Goal: Task Accomplishment & Management: Use online tool/utility

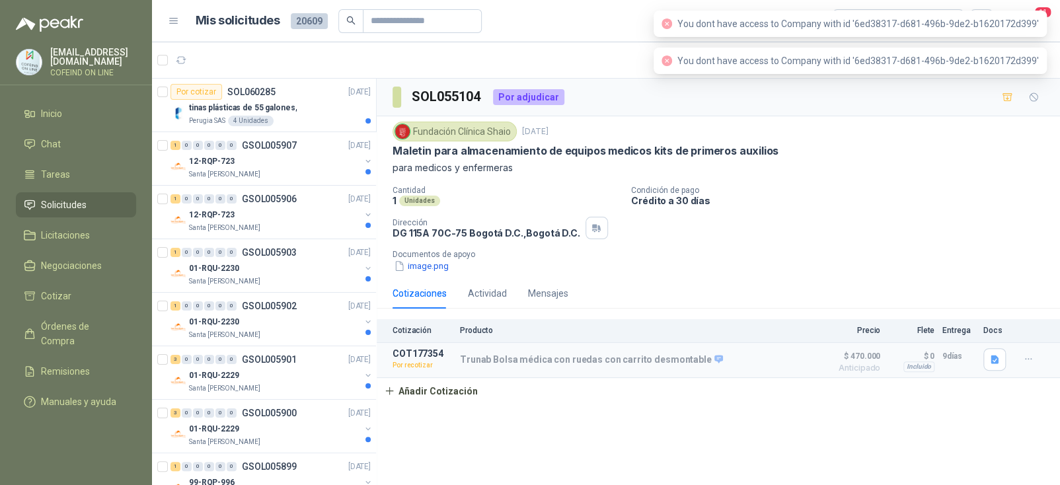
click at [515, 186] on p "Cantidad" at bounding box center [507, 190] width 228 height 9
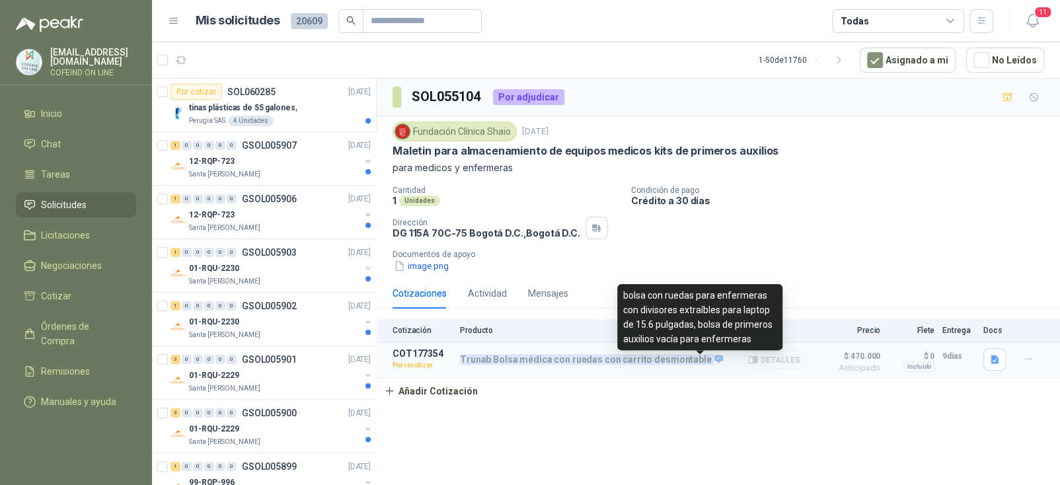
drag, startPoint x: 462, startPoint y: 364, endPoint x: 695, endPoint y: 369, distance: 232.8
click at [696, 366] on p "Trunab Bolsa médica con ruedas con carrito desmontable" at bounding box center [591, 360] width 263 height 12
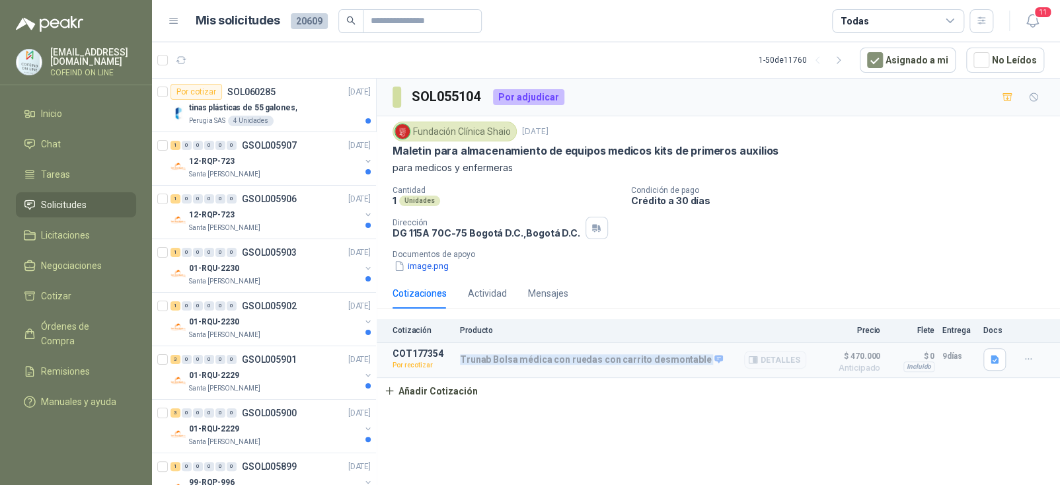
copy div "Trunab Bolsa médica con ruedas con carrito desmontable"
click at [999, 362] on icon "button" at bounding box center [995, 359] width 8 height 9
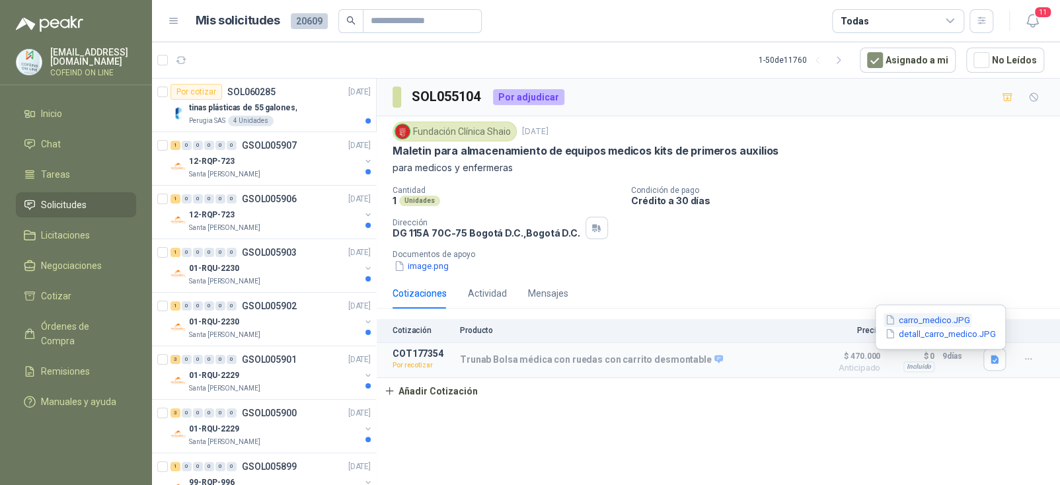
click at [922, 317] on button "carro_medico.JPG" at bounding box center [928, 320] width 88 height 14
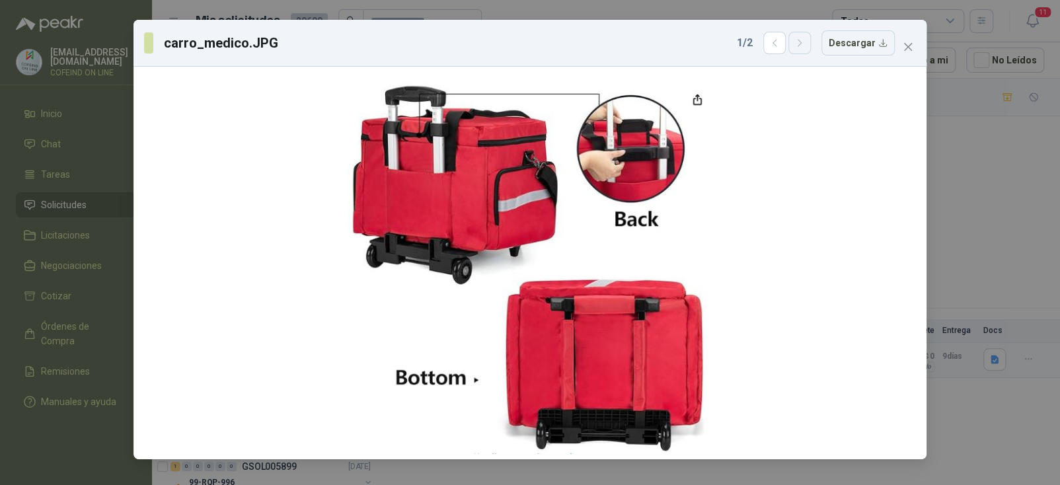
click at [806, 40] on icon "button" at bounding box center [800, 43] width 11 height 11
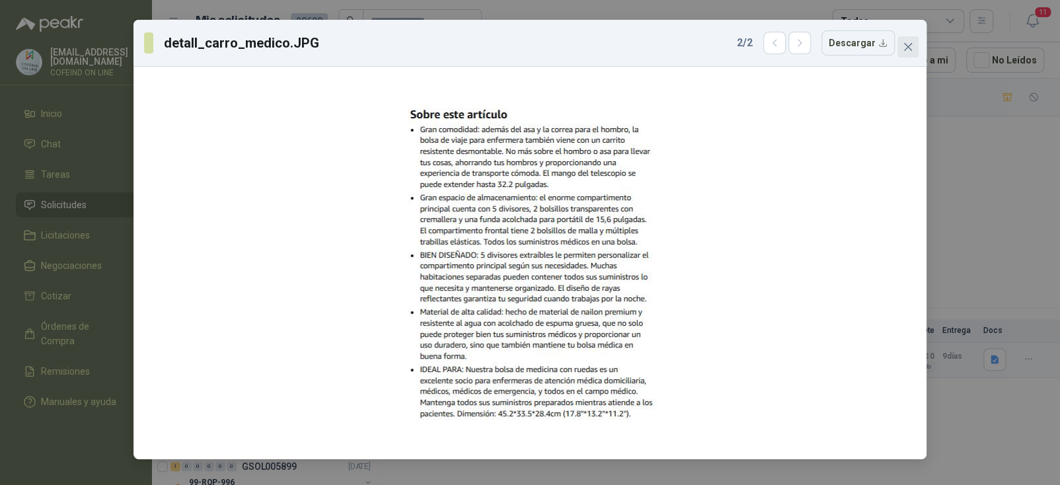
click at [904, 50] on icon "close" at bounding box center [908, 47] width 11 height 11
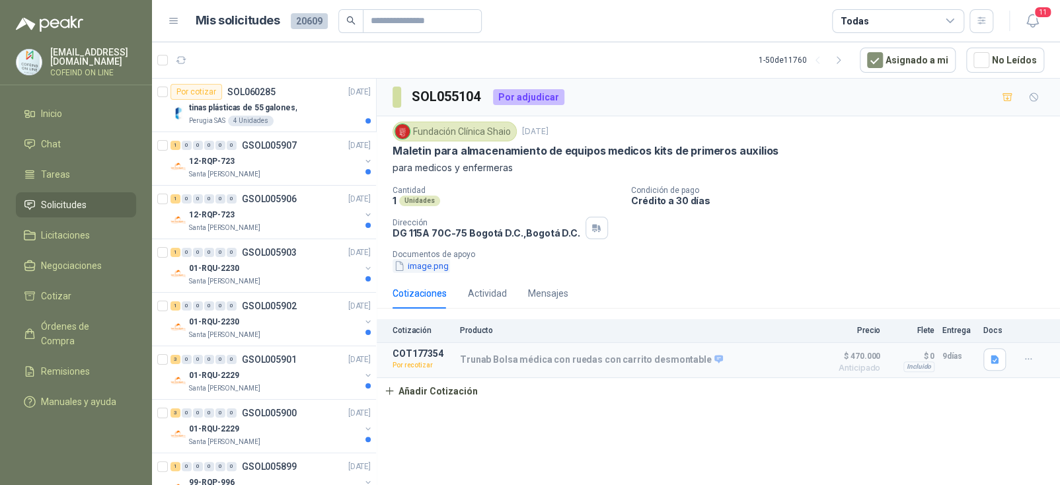
click at [448, 273] on button "image.png" at bounding box center [422, 266] width 58 height 14
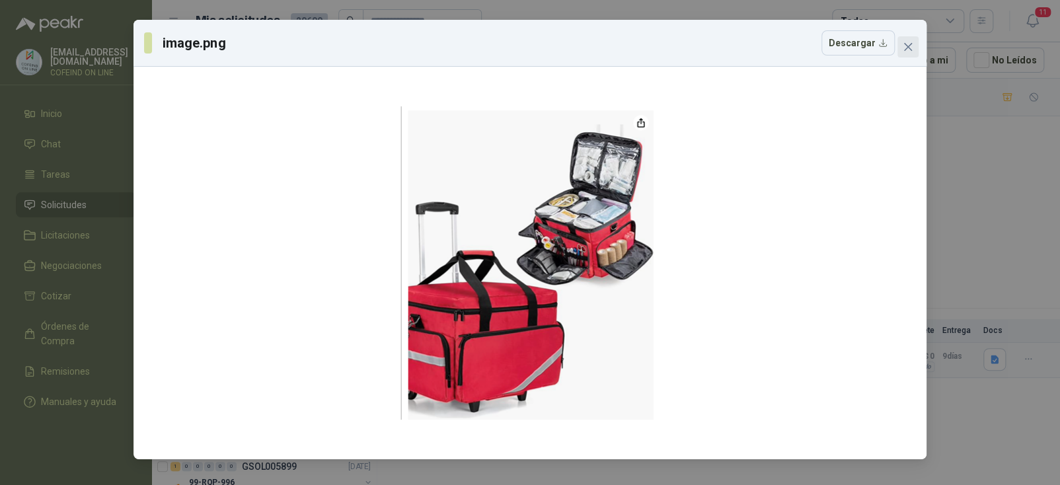
click at [915, 47] on span "Close" at bounding box center [908, 47] width 21 height 11
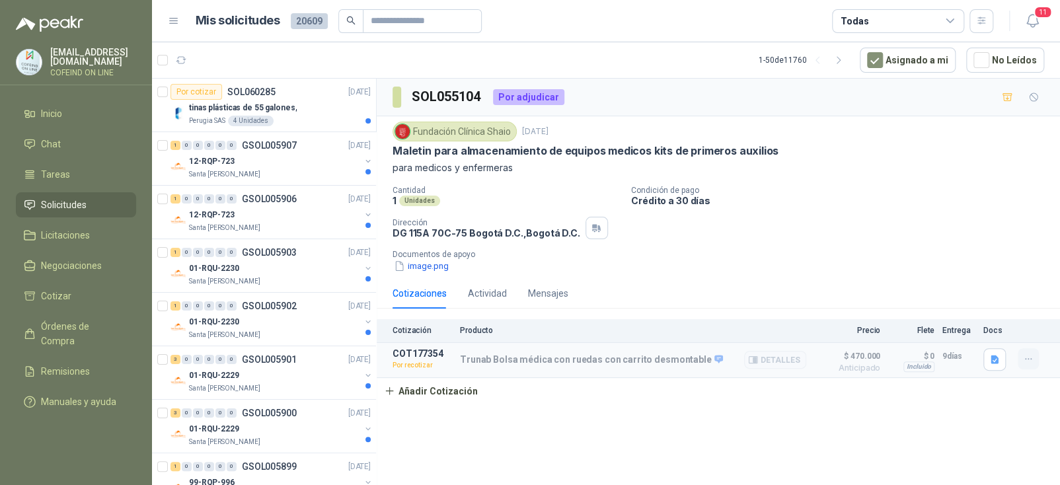
click at [1028, 365] on icon "button" at bounding box center [1028, 359] width 11 height 11
click at [976, 288] on button "Editar" at bounding box center [1002, 286] width 106 height 21
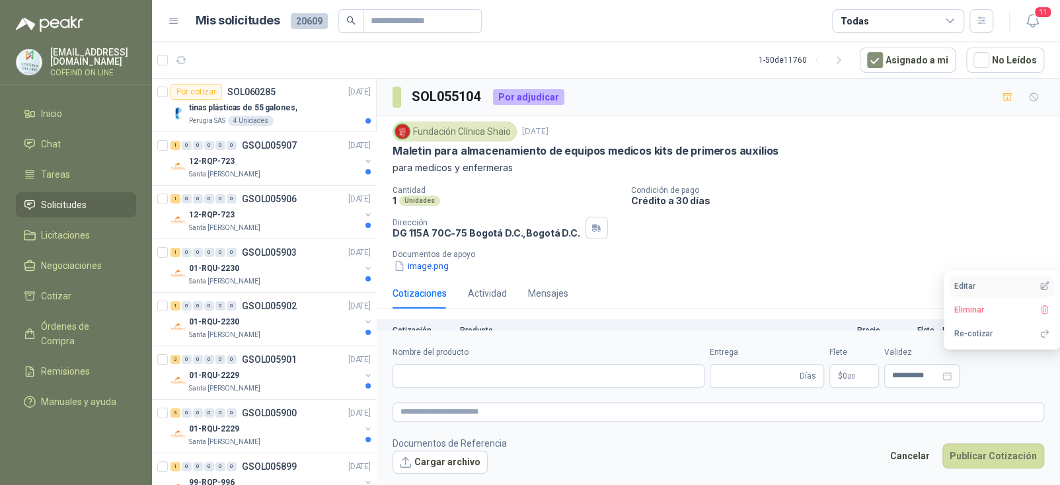
type input "**********"
type input "*"
type input "**********"
type textarea "**********"
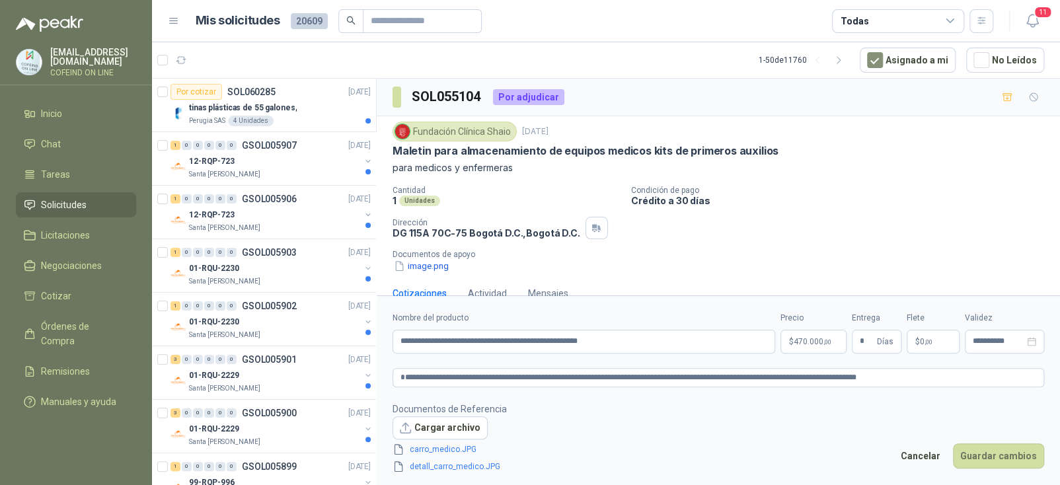
click at [676, 415] on footer "Documentos de Referencia Cargar archivo carro_medico.JPG detall_carro_medico.JP…" at bounding box center [719, 438] width 652 height 73
click at [809, 343] on body "[EMAIL_ADDRESS][DOMAIN_NAME] COFEIND ON LINE Inicio Chat Tareas Solicitudes Lic…" at bounding box center [530, 242] width 1060 height 485
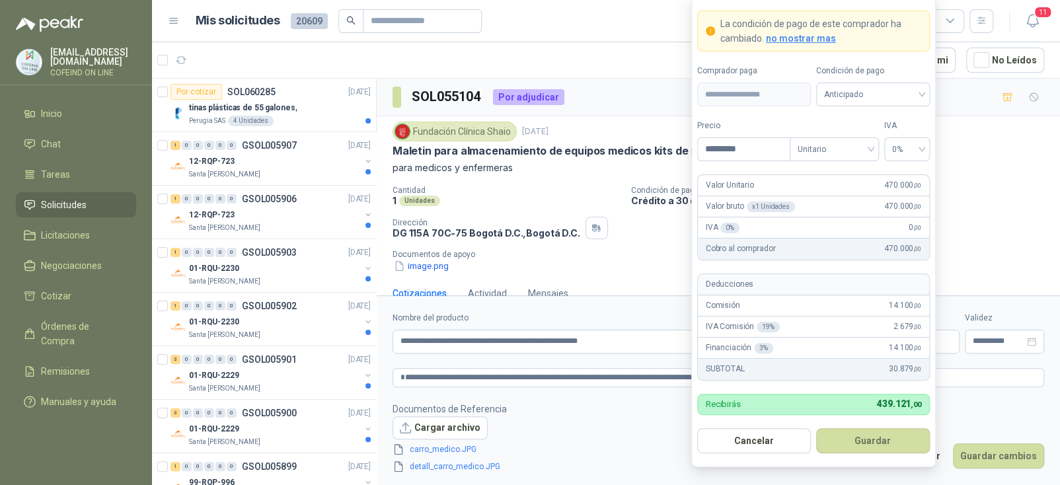
drag, startPoint x: 754, startPoint y: 145, endPoint x: 579, endPoint y: 173, distance: 177.4
click at [579, 173] on body "[EMAIL_ADDRESS][DOMAIN_NAME] COFEIND ON LINE Inicio Chat Tareas Solicitudes Lic…" at bounding box center [530, 242] width 1060 height 485
type input "*********"
click at [881, 444] on button "Guardar" at bounding box center [873, 440] width 114 height 25
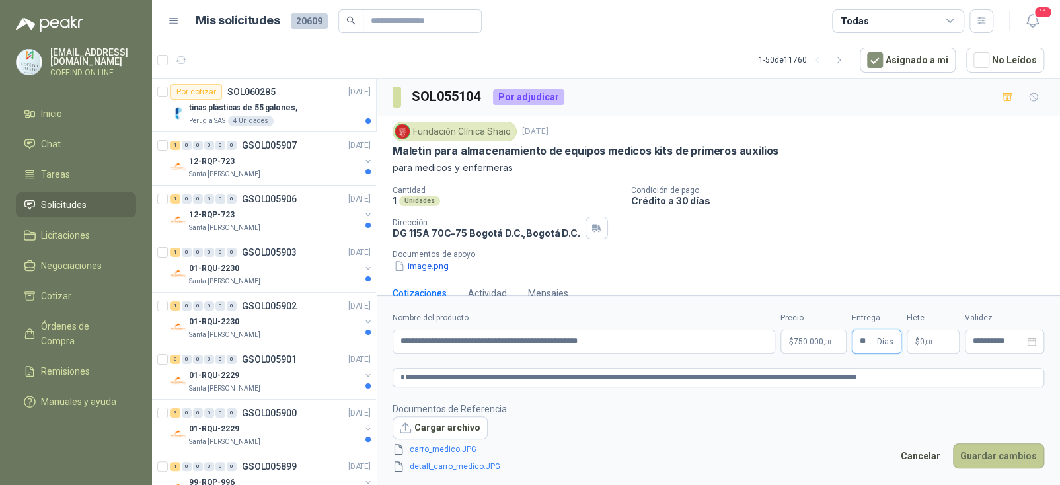
type input "**"
click at [983, 454] on button "Guardar cambios" at bounding box center [998, 456] width 91 height 25
click at [1037, 340] on div "**********" at bounding box center [1004, 342] width 79 height 24
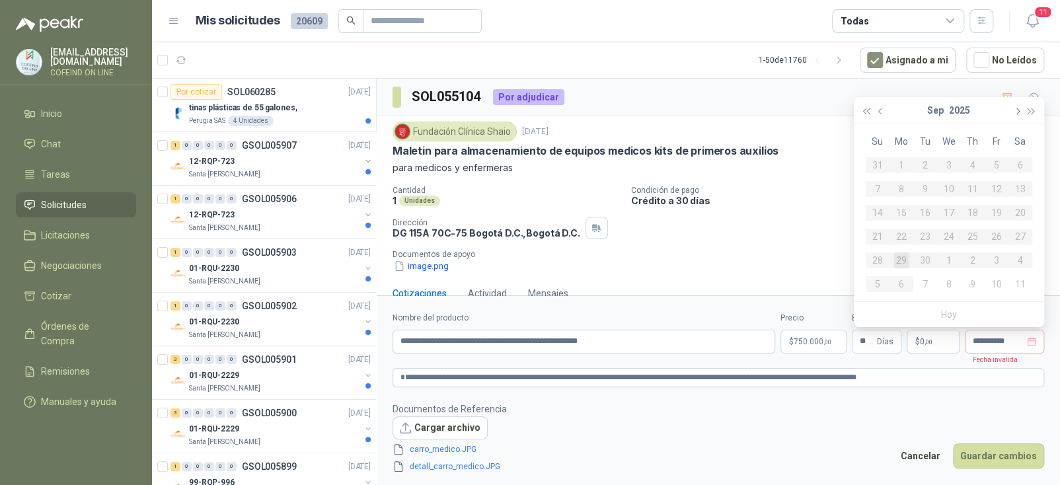
click at [1013, 112] on button "button" at bounding box center [1017, 110] width 15 height 26
click at [998, 266] on div "31" at bounding box center [997, 261] width 16 height 16
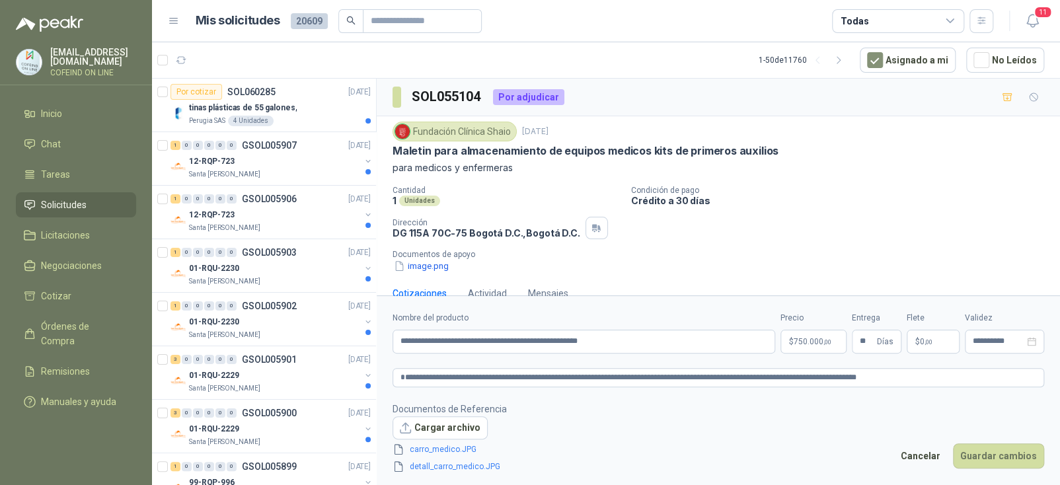
type input "**********"
click at [1000, 452] on button "Guardar cambios" at bounding box center [998, 456] width 91 height 25
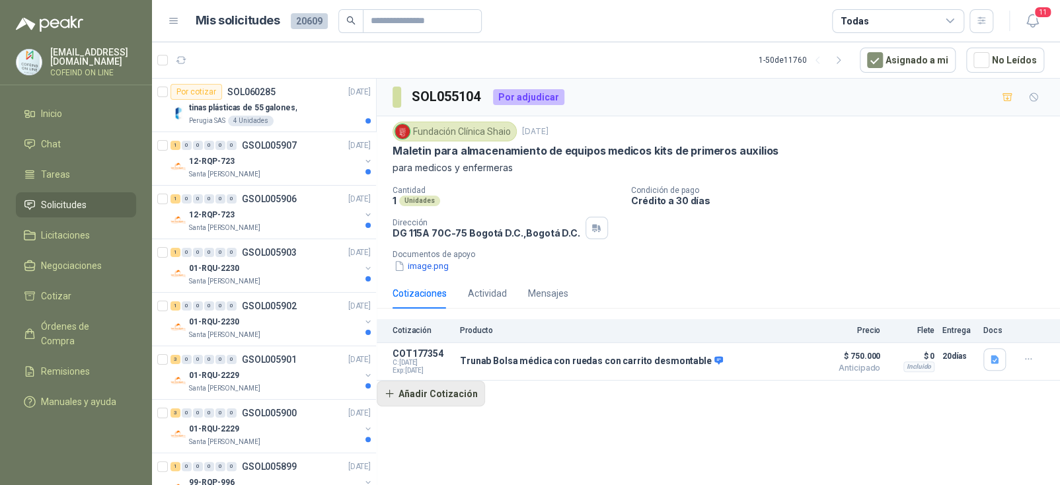
click at [413, 399] on button "Añadir Cotización" at bounding box center [431, 394] width 108 height 26
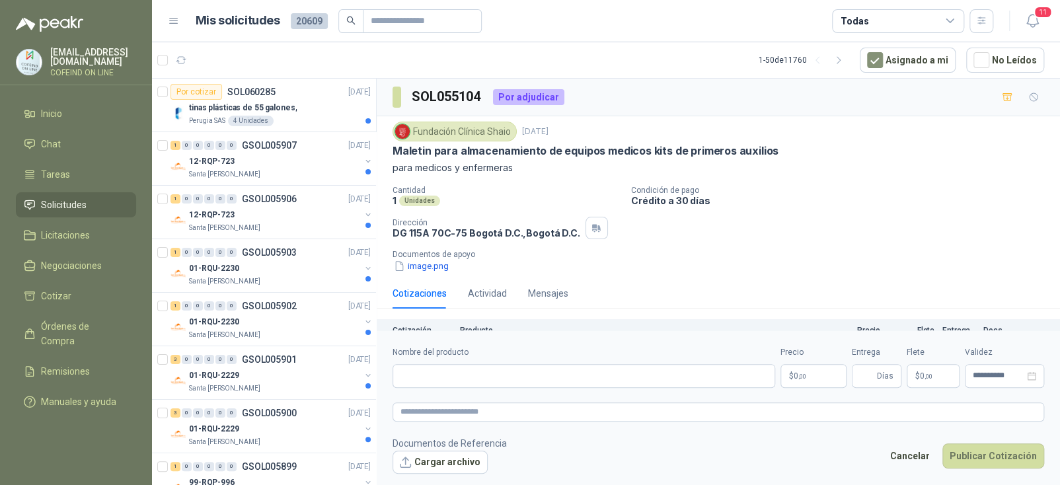
scroll to position [54, 0]
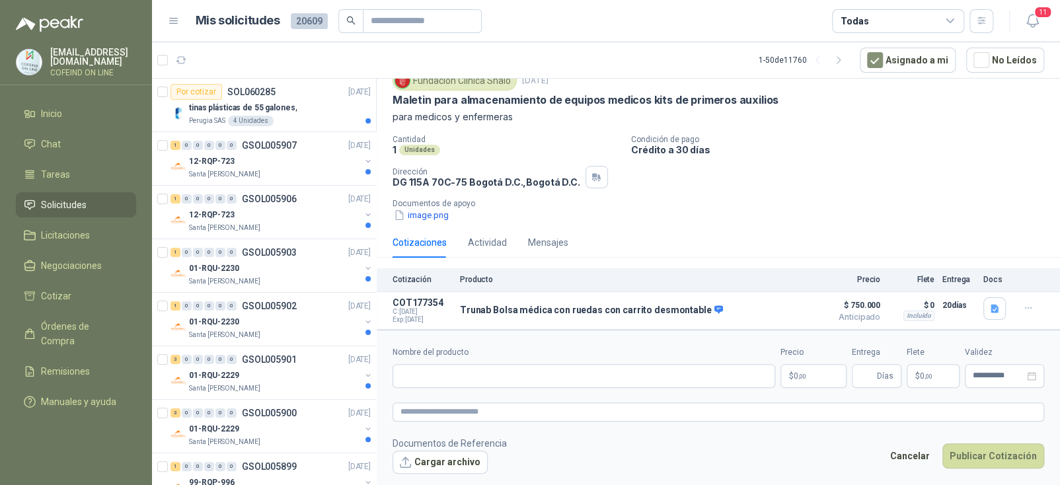
click at [461, 350] on label "Nombre del producto" at bounding box center [584, 352] width 383 height 13
click at [461, 364] on input "Nombre del producto" at bounding box center [584, 376] width 383 height 24
paste input "**********"
type input "**********"
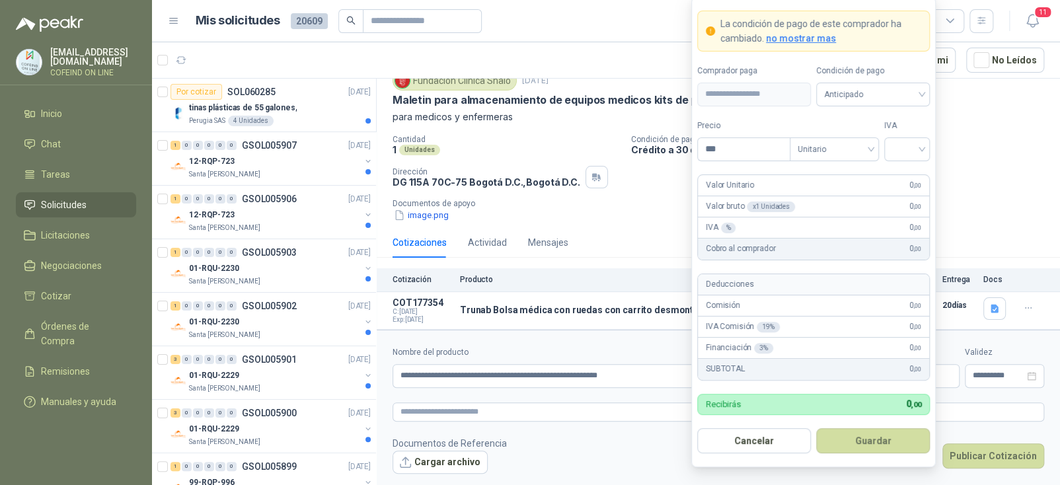
click at [791, 377] on body "[EMAIL_ADDRESS][DOMAIN_NAME] COFEIND ON LINE Inicio Chat Tareas Solicitudes Lic…" at bounding box center [530, 242] width 1060 height 485
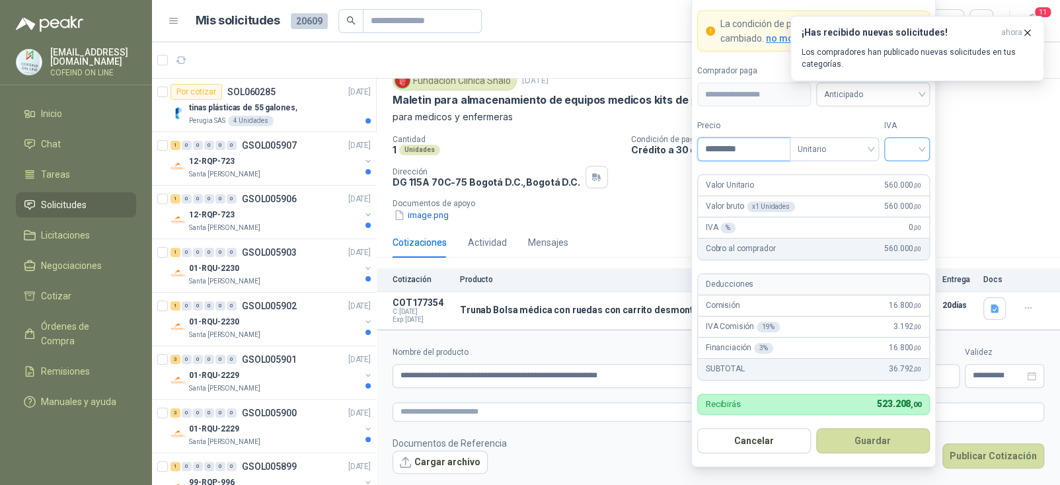
type input "*********"
click at [910, 149] on input "search" at bounding box center [907, 148] width 30 height 20
click at [898, 220] on div "0%" at bounding box center [907, 219] width 24 height 15
click at [896, 440] on button "Guardar" at bounding box center [873, 440] width 114 height 25
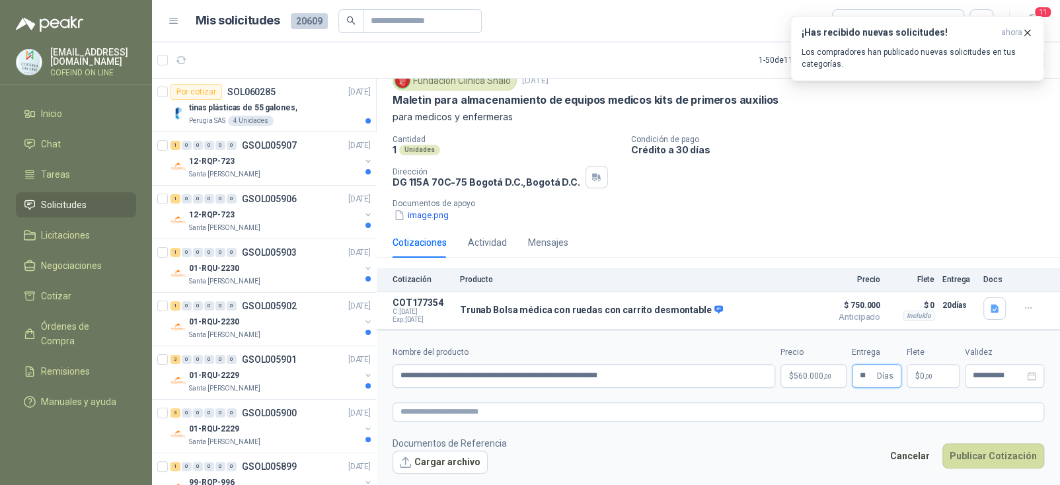
type input "**"
click at [451, 407] on textarea at bounding box center [719, 412] width 652 height 19
paste textarea "**********"
type textarea "**********"
click at [453, 459] on button "Cargar archivo" at bounding box center [440, 463] width 95 height 24
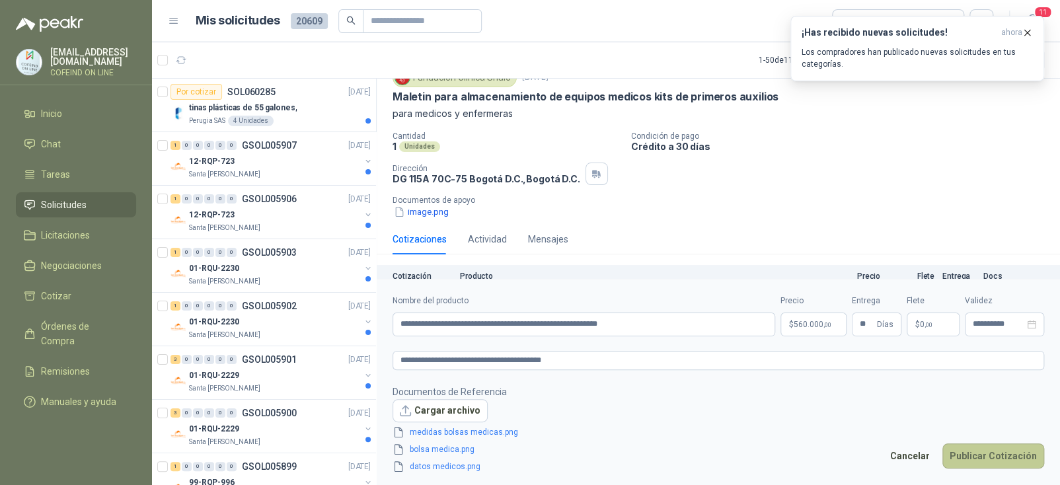
click at [984, 451] on button "Publicar Cotización" at bounding box center [994, 456] width 102 height 25
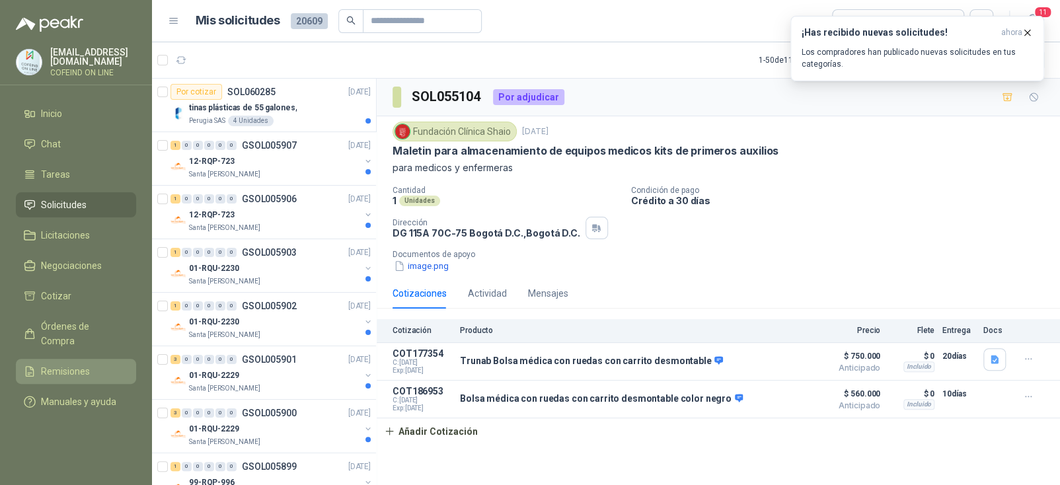
click at [86, 359] on link "Remisiones" at bounding box center [76, 371] width 120 height 25
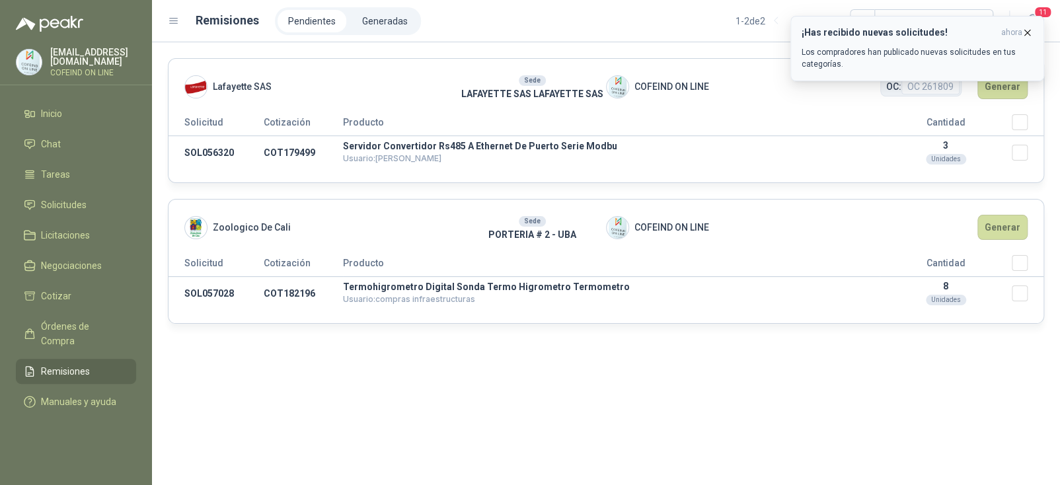
click at [1029, 35] on icon "button" at bounding box center [1027, 32] width 5 height 5
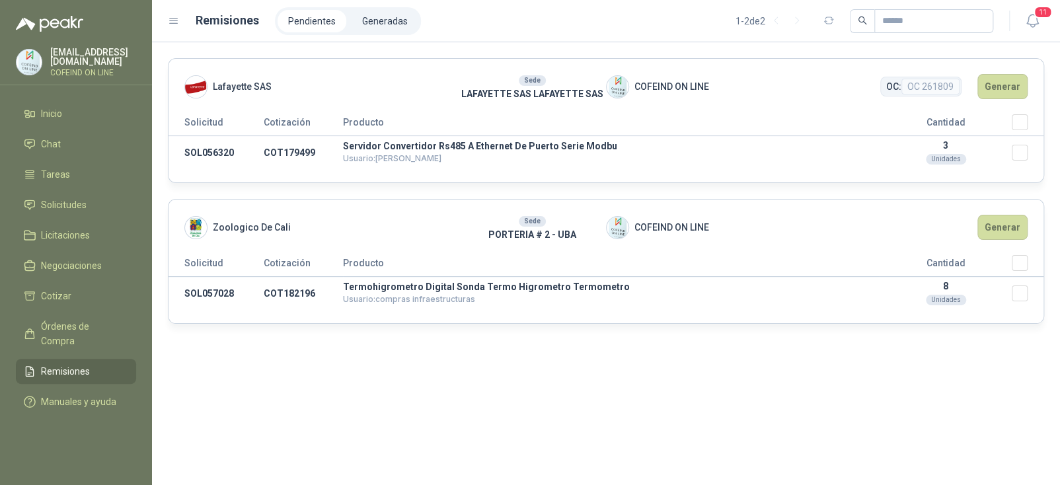
click at [305, 23] on li "Pendientes" at bounding box center [312, 21] width 69 height 22
click at [375, 22] on li "Generadas" at bounding box center [385, 21] width 67 height 22
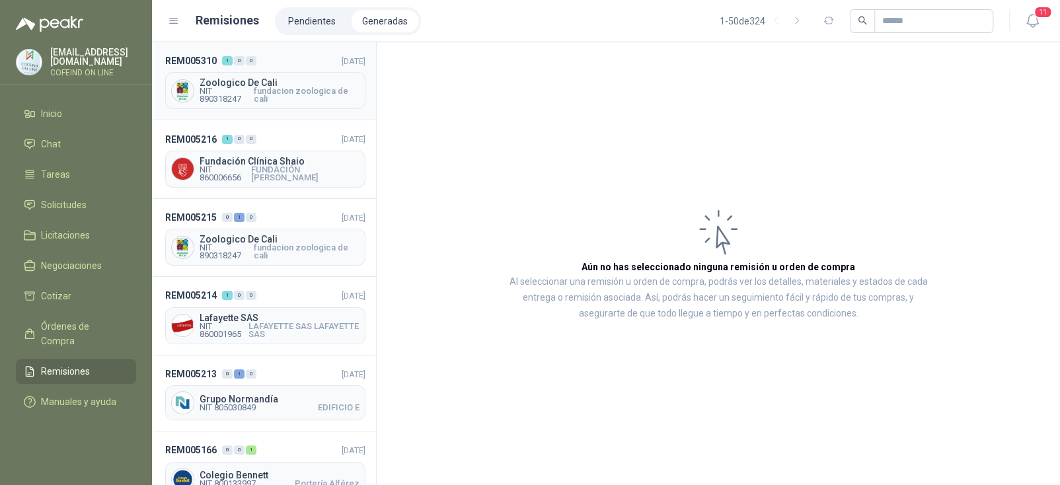
click at [291, 81] on span "Zoologico De Cali" at bounding box center [280, 82] width 160 height 9
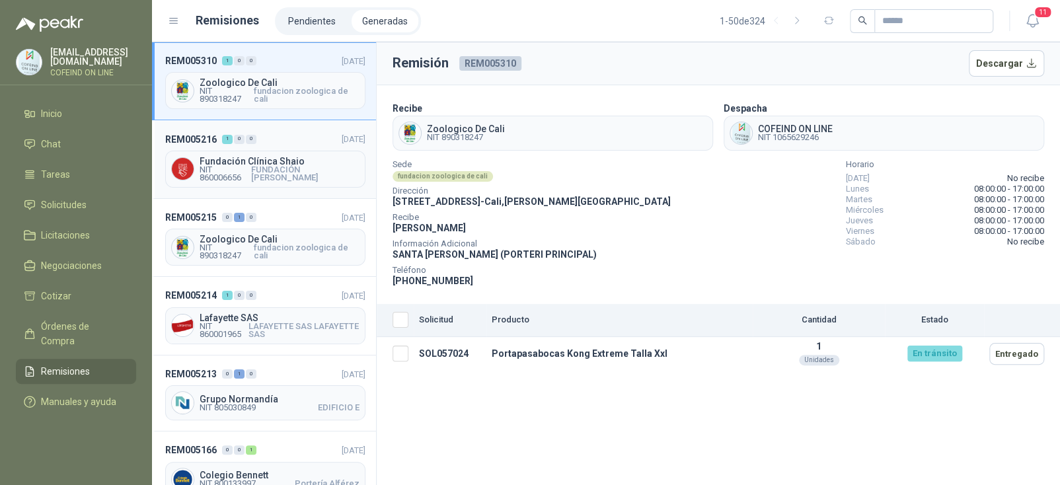
click at [283, 166] on span "FUNDACIÓN [PERSON_NAME]" at bounding box center [305, 174] width 108 height 16
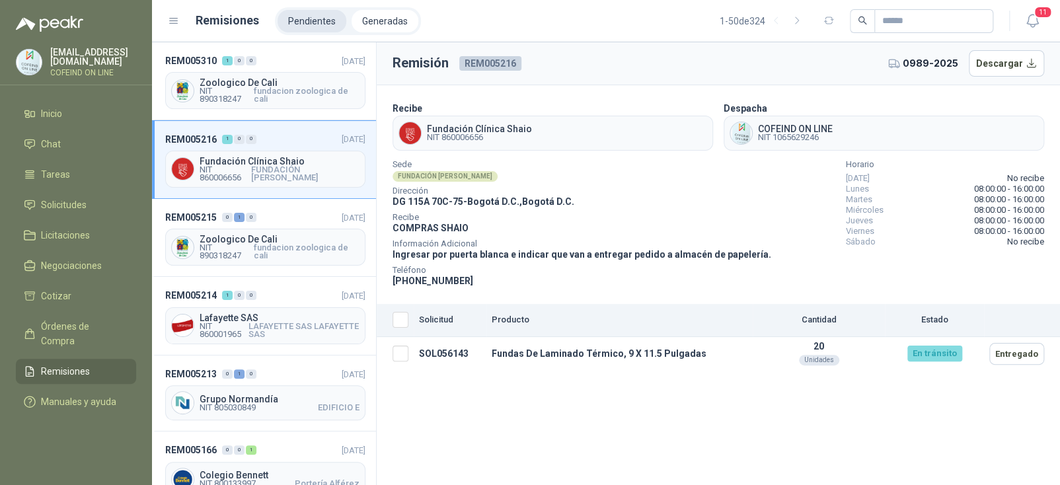
click at [299, 23] on li "Pendientes" at bounding box center [312, 21] width 69 height 22
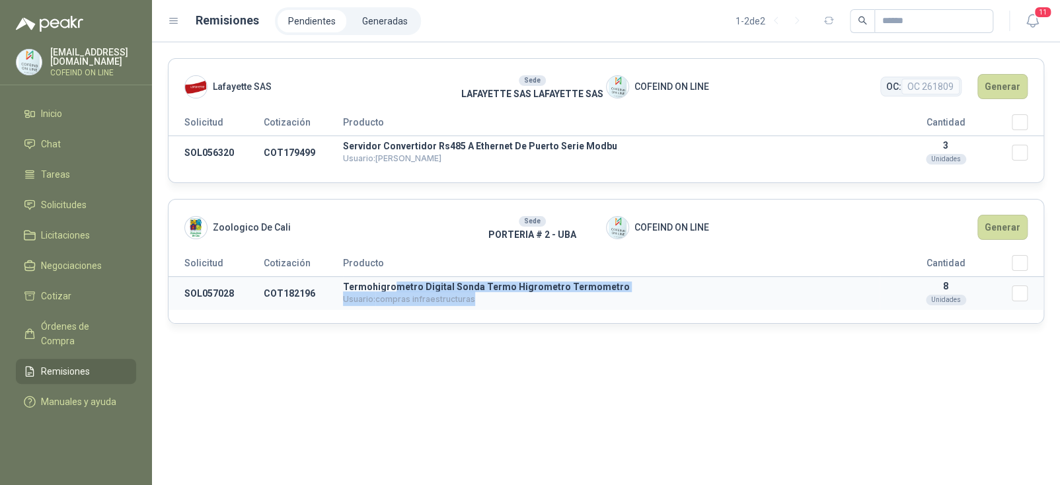
drag, startPoint x: 620, startPoint y: 293, endPoint x: 392, endPoint y: 287, distance: 228.2
click at [392, 287] on td "Termohigrometro Digital Sonda Termo Higrometro Termometro Usuario: compras infr…" at bounding box center [611, 294] width 537 height 34
click at [392, 290] on p "Termohigrometro Digital Sonda Termo Higrometro Termometro" at bounding box center [611, 286] width 537 height 9
click at [220, 296] on td "SOL057028" at bounding box center [216, 294] width 95 height 34
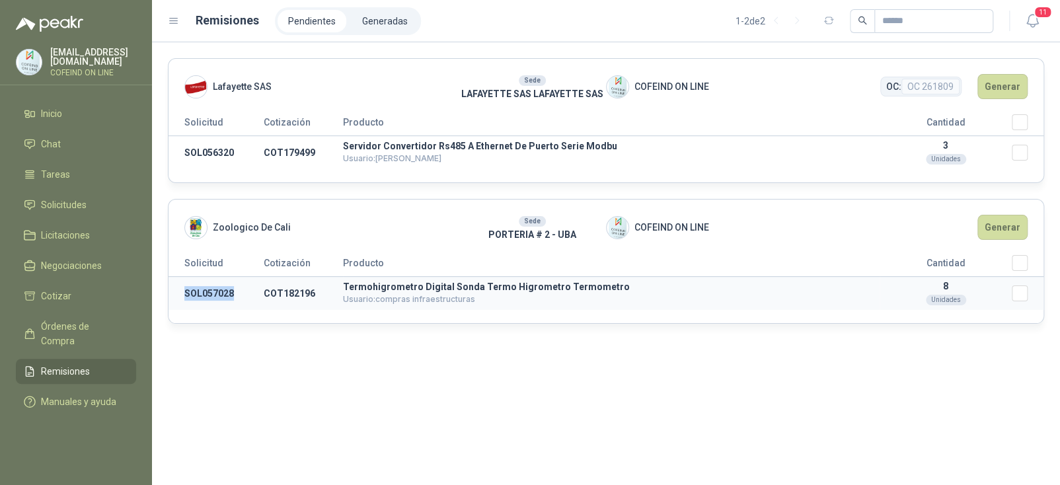
click at [220, 296] on td "SOL057028" at bounding box center [216, 294] width 95 height 34
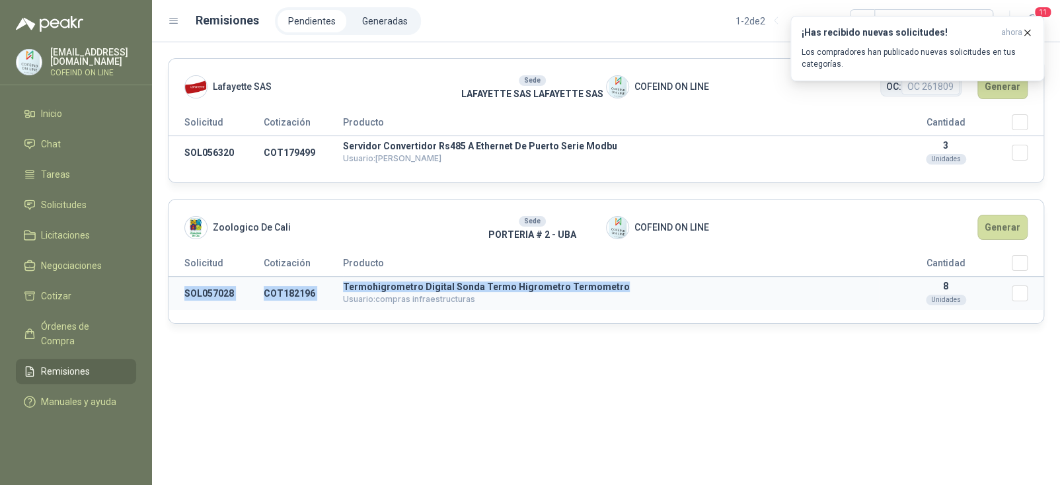
drag, startPoint x: 614, startPoint y: 287, endPoint x: 181, endPoint y: 300, distance: 432.6
click at [181, 300] on tr "SOL057028 COT182196 Termohigrometro Digital Sonda Termo Higrometro Termometro U…" at bounding box center [606, 294] width 875 height 34
copy tr "SOL057028 COT182196 Termohigrometro Digital Sonda Termo Higrometro Termometro"
click at [77, 205] on span "Solicitudes" at bounding box center [64, 205] width 46 height 15
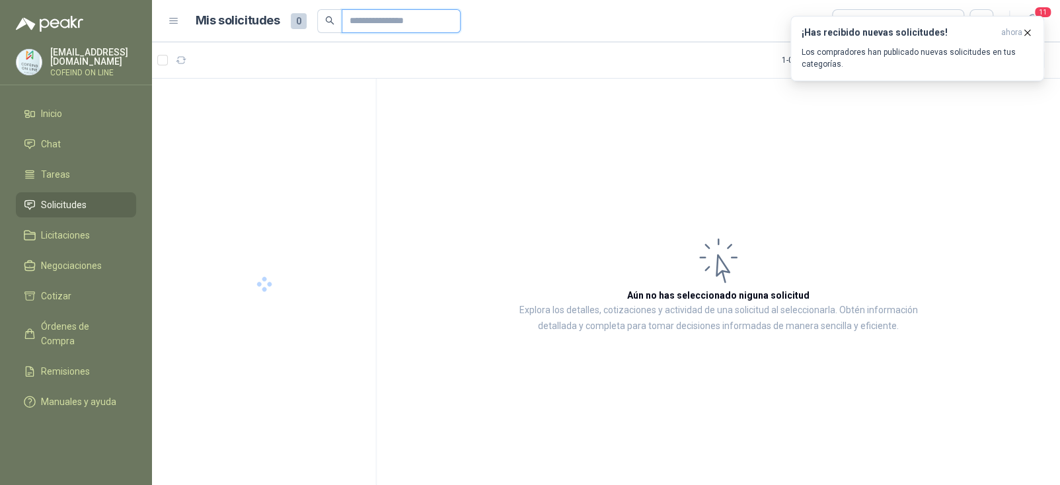
click at [411, 24] on input "text" at bounding box center [396, 21] width 93 height 22
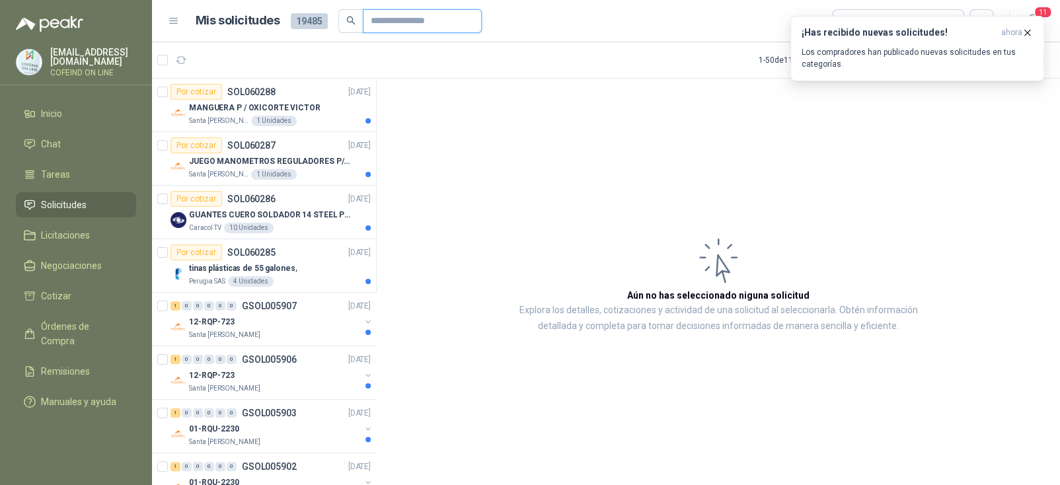
paste input "*********"
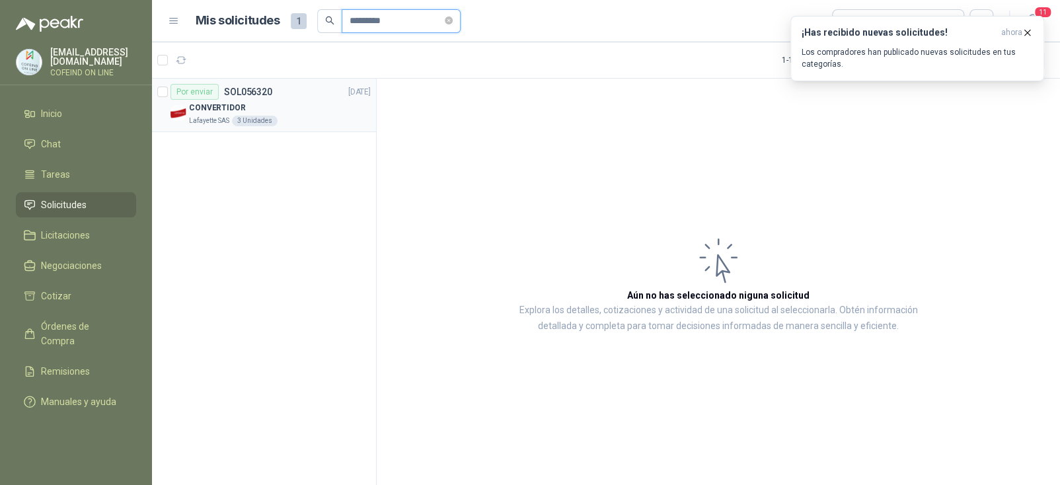
type input "*********"
click at [250, 118] on div "3 Unidades" at bounding box center [255, 121] width 46 height 11
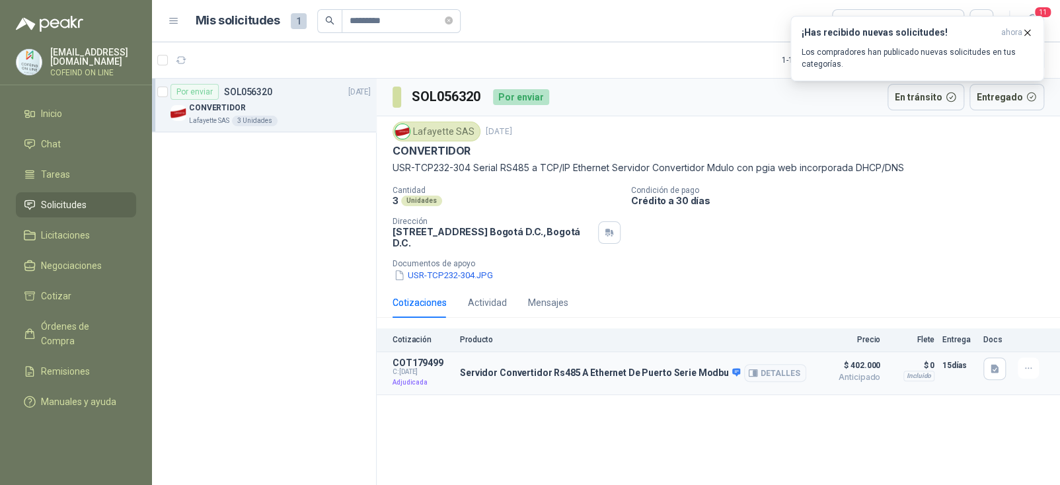
click at [619, 370] on p "Servidor Convertidor Rs485 A Ethernet De Puerto Serie Modbu" at bounding box center [600, 374] width 280 height 12
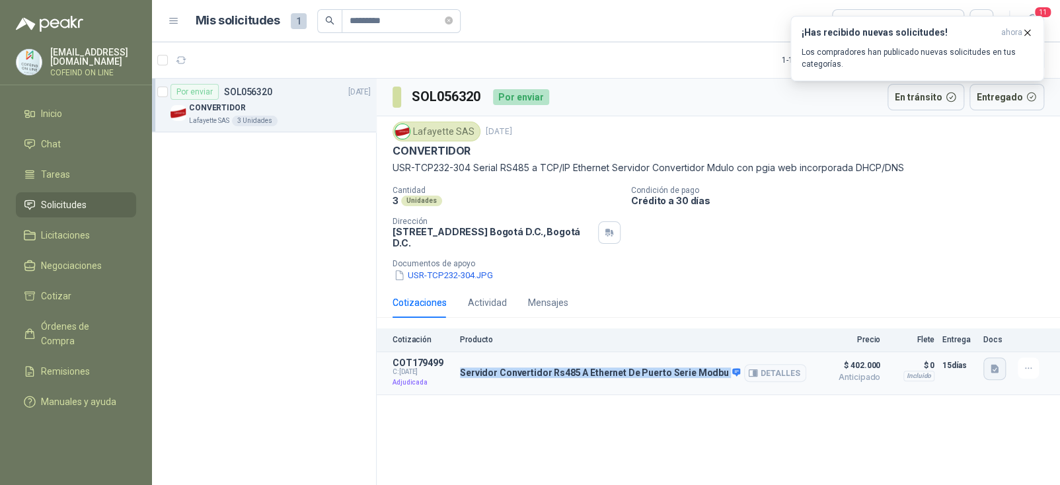
click at [995, 364] on icon "button" at bounding box center [995, 368] width 8 height 9
click at [967, 317] on button "Servidor_Rs485.JPG" at bounding box center [929, 320] width 95 height 14
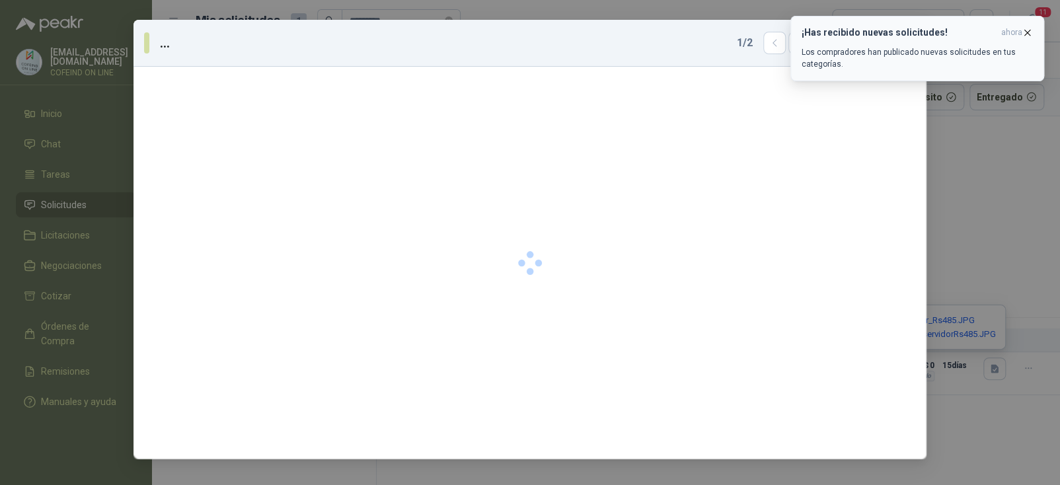
click at [1024, 30] on icon "button" at bounding box center [1027, 32] width 11 height 11
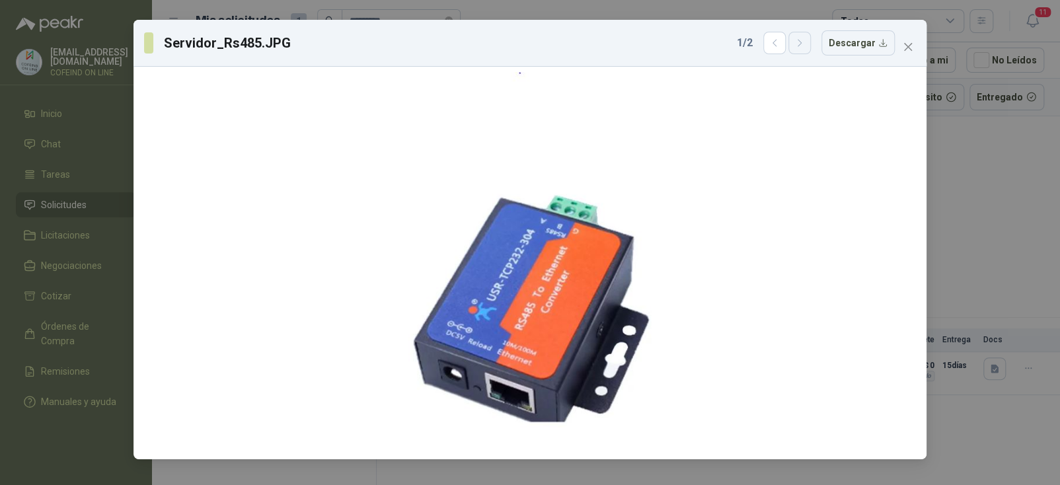
click at [798, 49] on icon "button" at bounding box center [800, 43] width 11 height 11
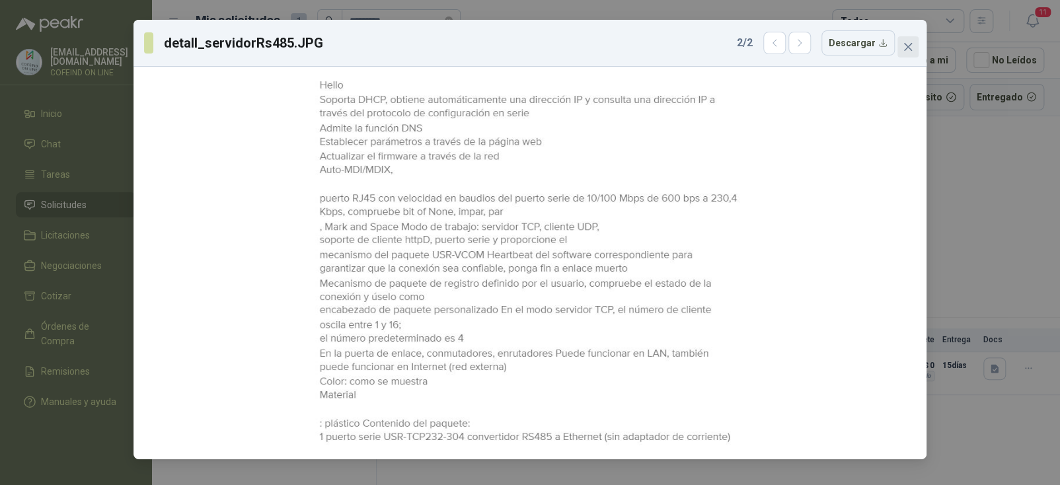
click at [905, 49] on icon "close" at bounding box center [908, 47] width 11 height 11
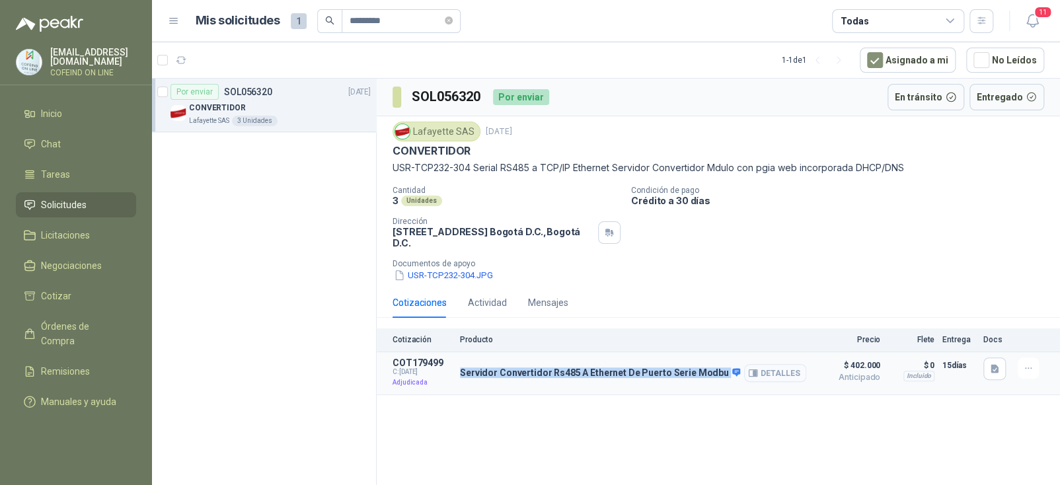
click at [787, 369] on button "Detalles" at bounding box center [775, 373] width 62 height 18
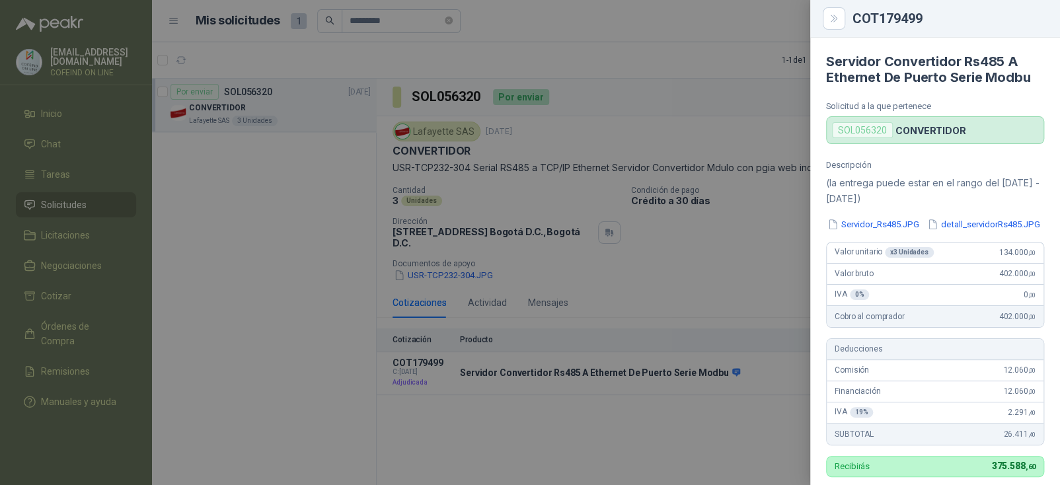
click at [645, 249] on div at bounding box center [530, 242] width 1060 height 485
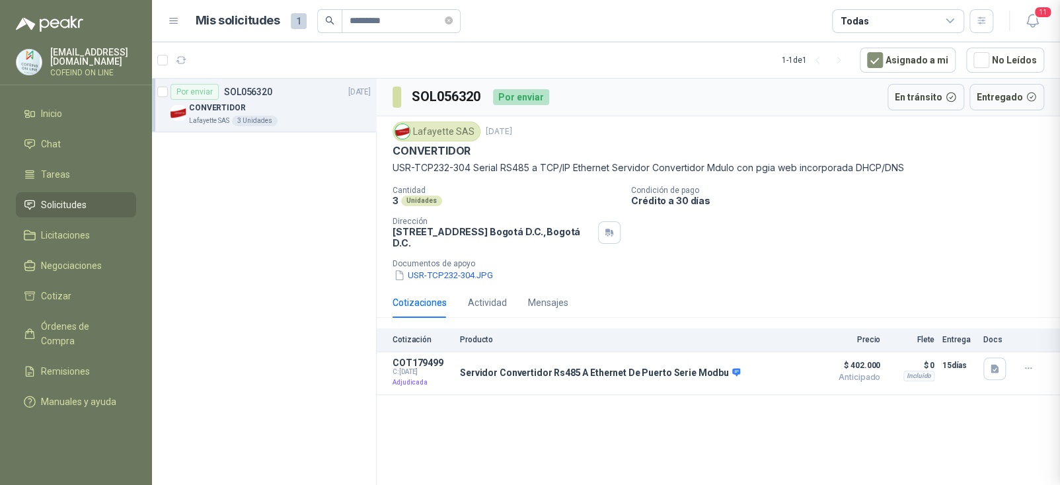
scroll to position [418, 0]
click at [768, 364] on button "Detalles" at bounding box center [775, 373] width 62 height 18
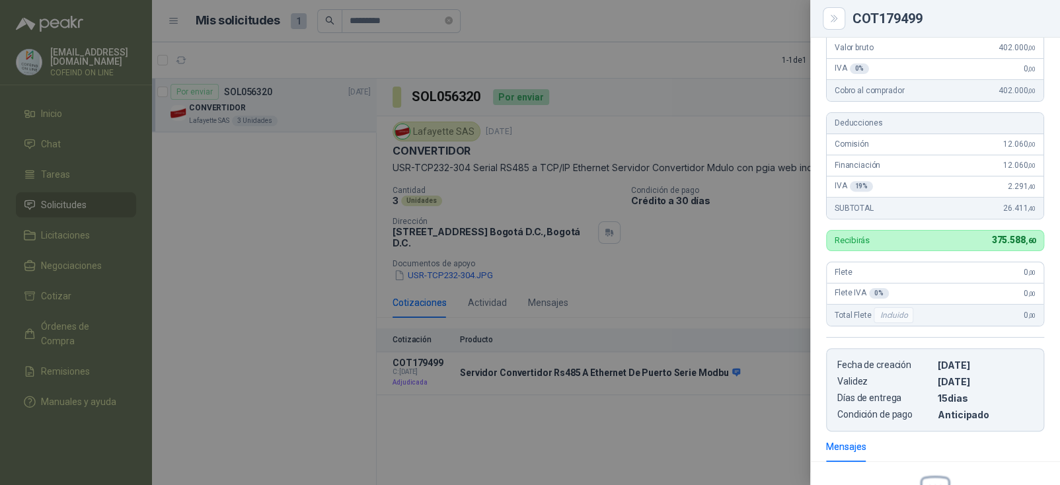
scroll to position [220, 0]
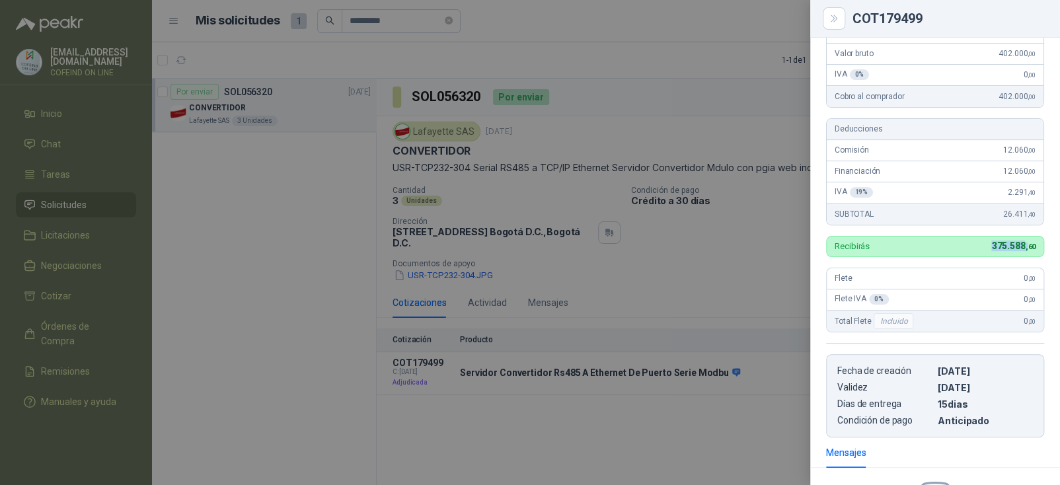
drag, startPoint x: 982, startPoint y: 274, endPoint x: 1017, endPoint y: 274, distance: 34.4
click at [1017, 251] on span "375.588 ,60" at bounding box center [1014, 246] width 44 height 11
copy span "375.588 ,"
click at [654, 197] on div at bounding box center [530, 242] width 1060 height 485
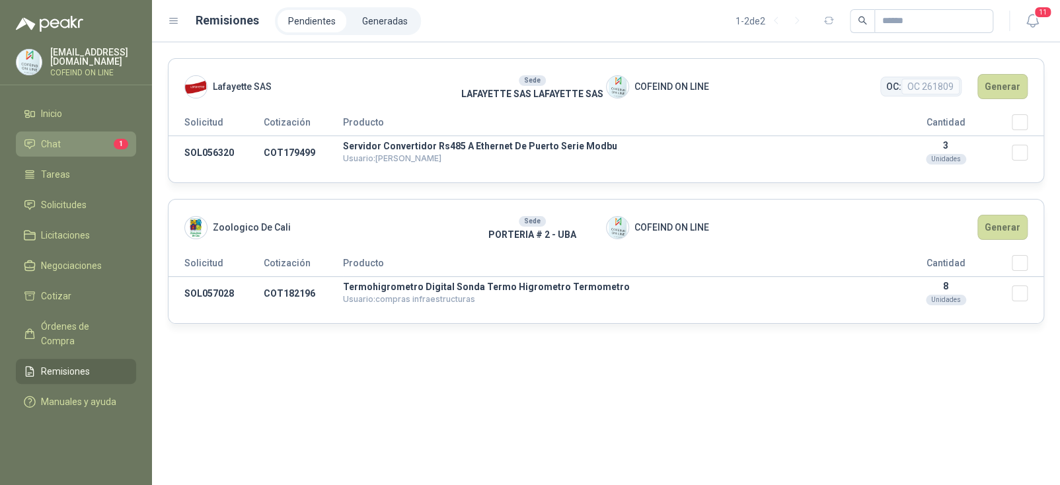
click at [65, 139] on li "Chat 1" at bounding box center [76, 144] width 104 height 15
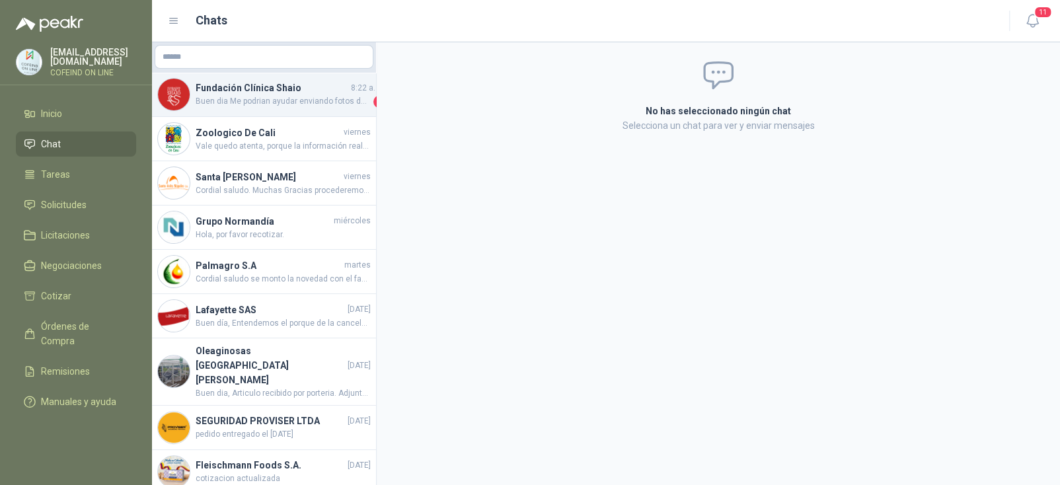
click at [299, 91] on h4 "Fundación Clínica Shaio" at bounding box center [272, 88] width 153 height 15
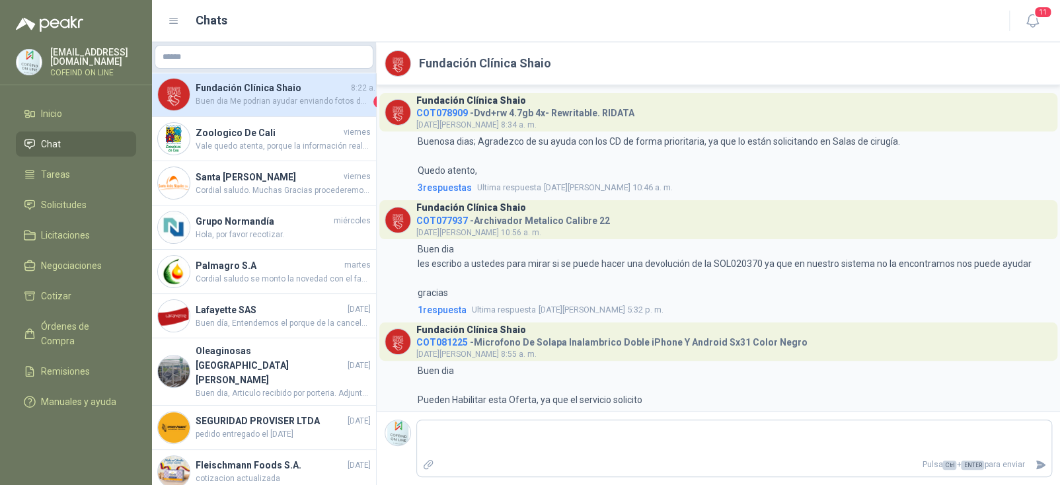
scroll to position [3558, 0]
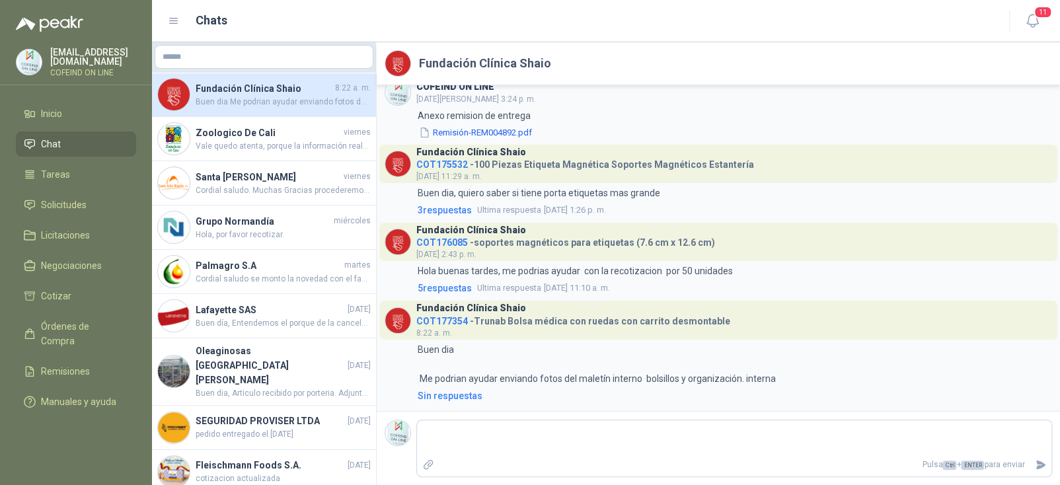
click at [456, 311] on h3 "Fundación Clínica Shaio" at bounding box center [471, 308] width 110 height 7
click at [440, 317] on span "COT177354" at bounding box center [442, 321] width 52 height 11
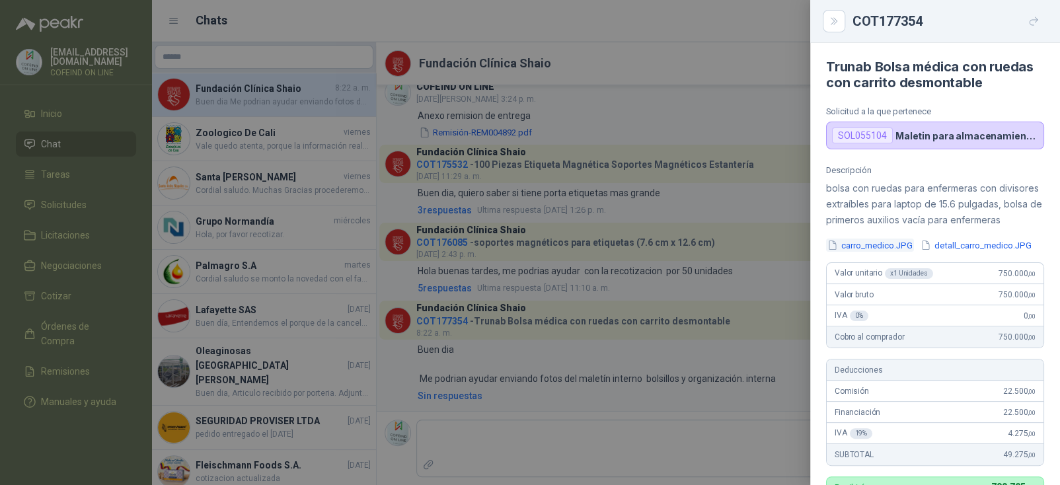
click at [885, 253] on button "carro_medico.JPG" at bounding box center [870, 246] width 88 height 14
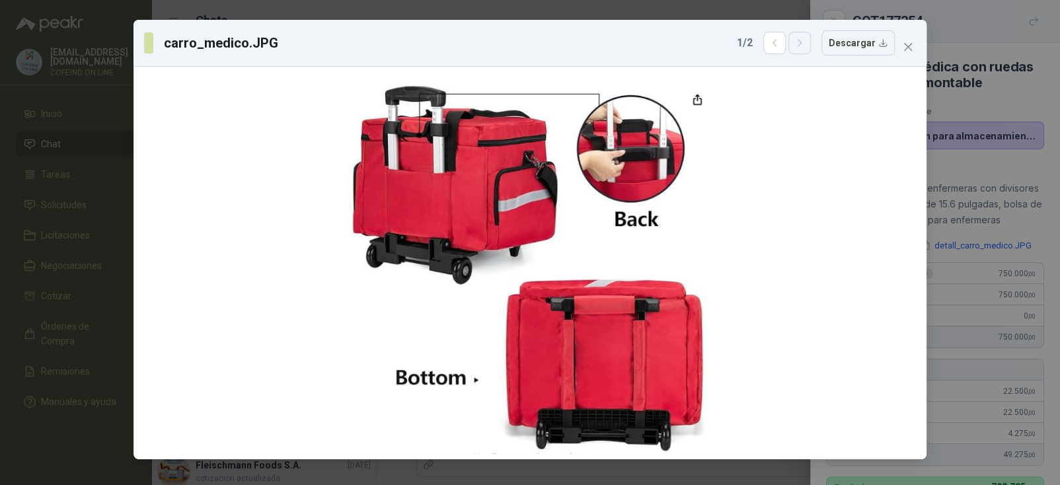
click at [801, 45] on icon "button" at bounding box center [799, 43] width 3 height 7
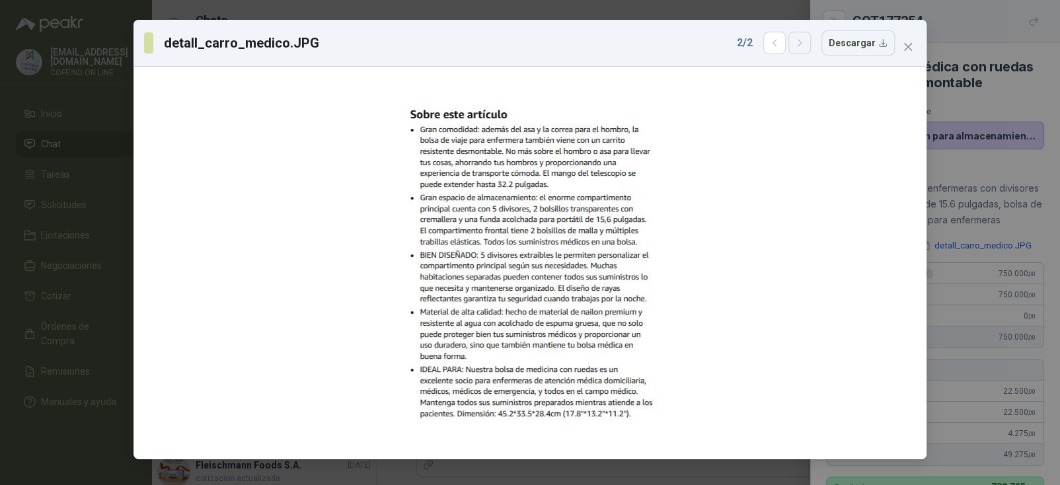
click at [806, 43] on icon "button" at bounding box center [800, 43] width 11 height 11
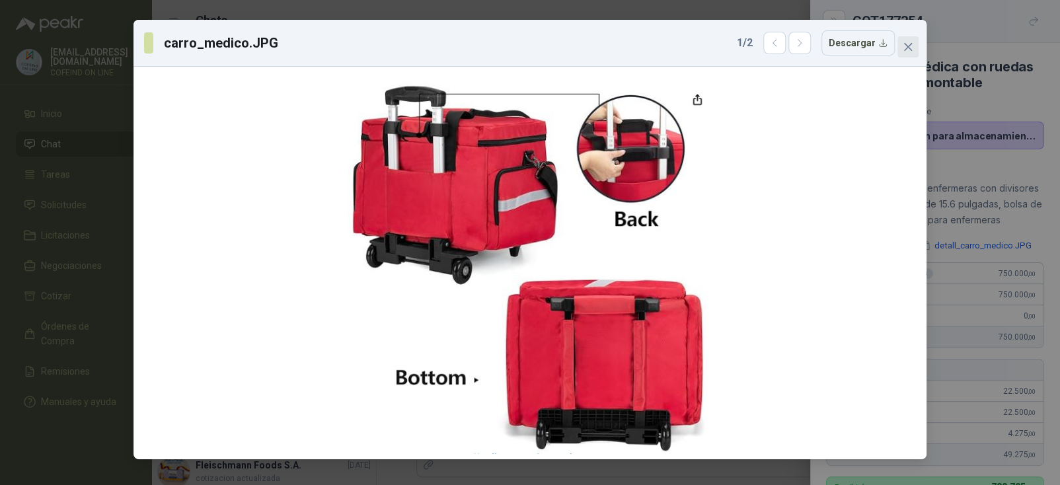
click at [898, 45] on span "Close" at bounding box center [908, 47] width 21 height 11
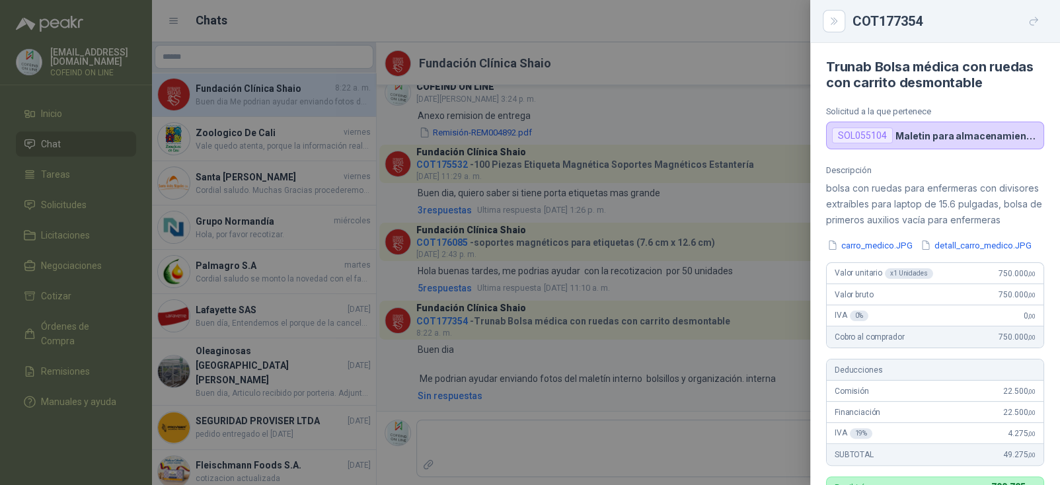
click at [534, 301] on div at bounding box center [530, 242] width 1060 height 485
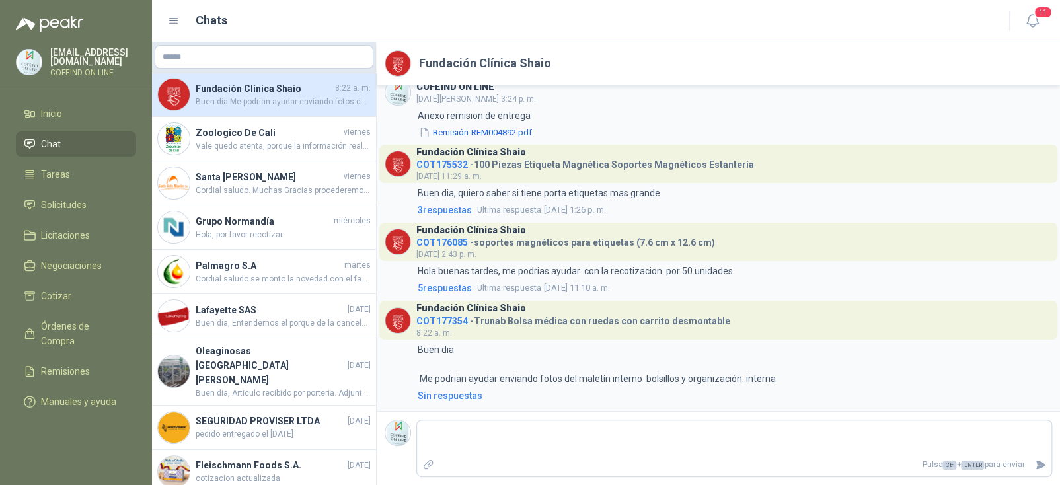
click at [450, 318] on span "COT177354" at bounding box center [442, 321] width 52 height 11
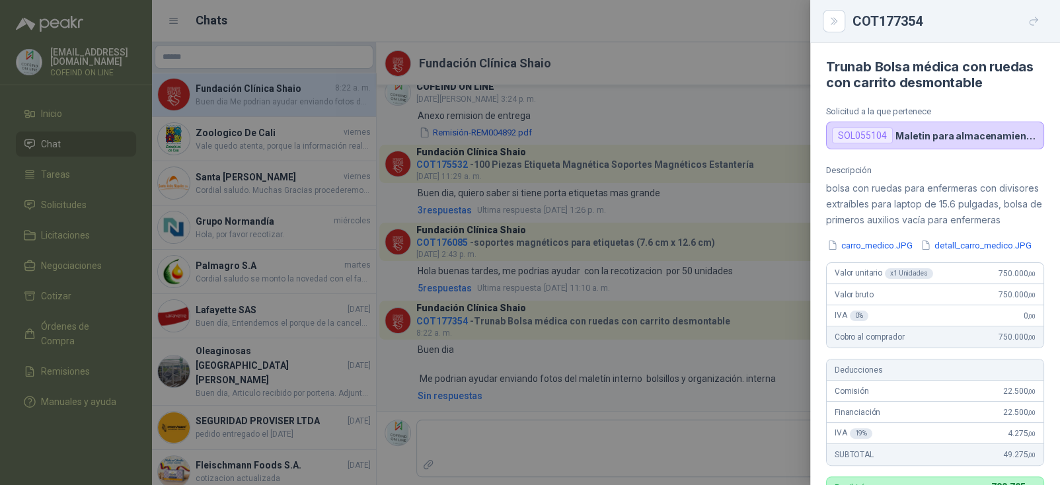
scroll to position [233, 0]
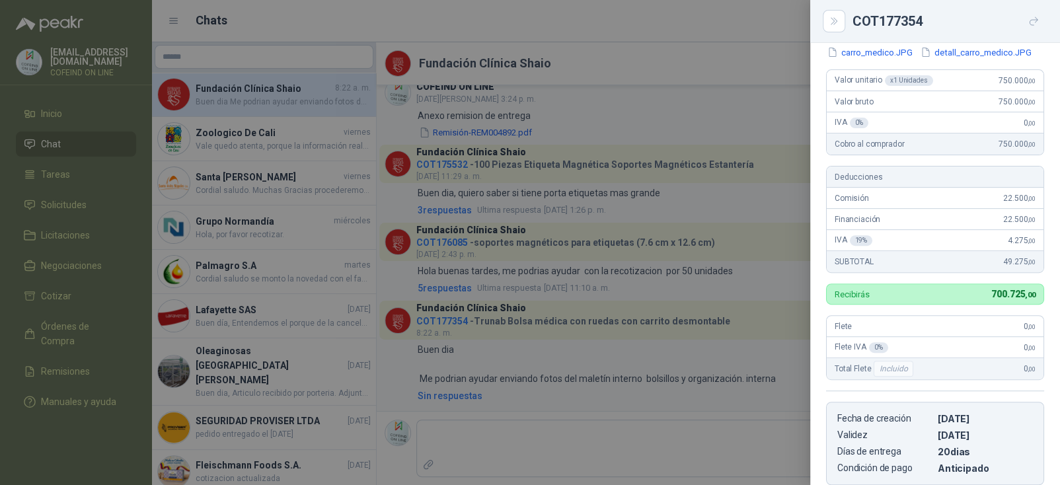
click at [680, 414] on div at bounding box center [530, 242] width 1060 height 485
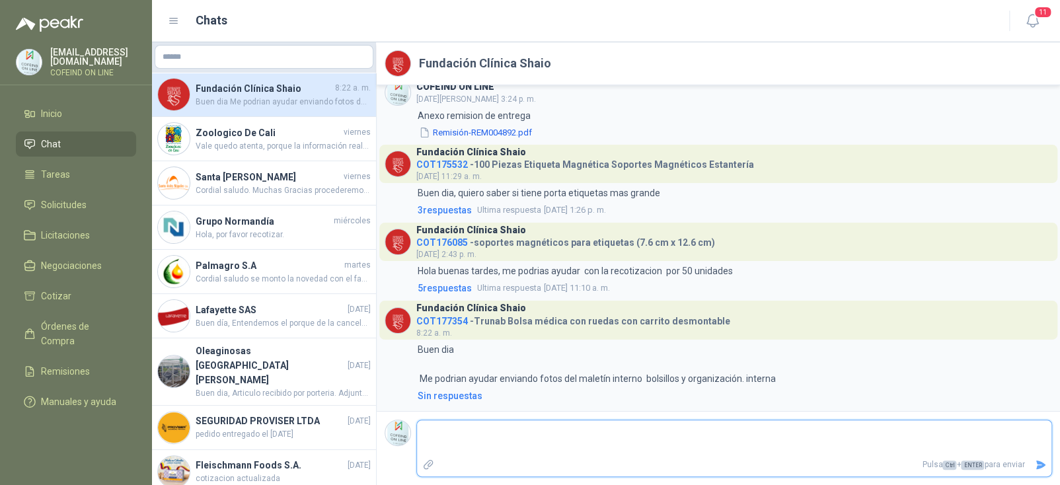
click at [581, 428] on textarea at bounding box center [734, 438] width 635 height 30
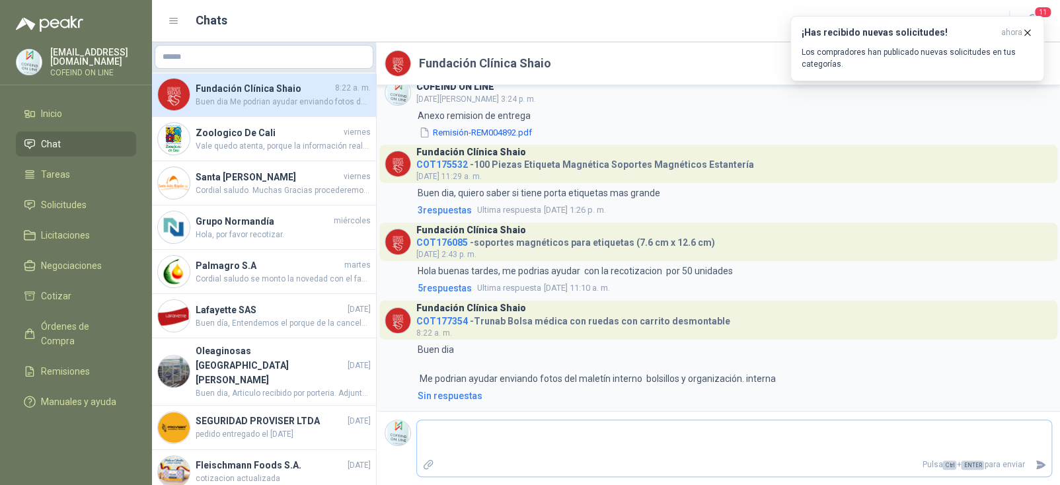
click at [428, 462] on icon "Adjuntar archivos" at bounding box center [428, 464] width 9 height 9
click at [0, 0] on input "file" at bounding box center [0, 0] width 0 height 0
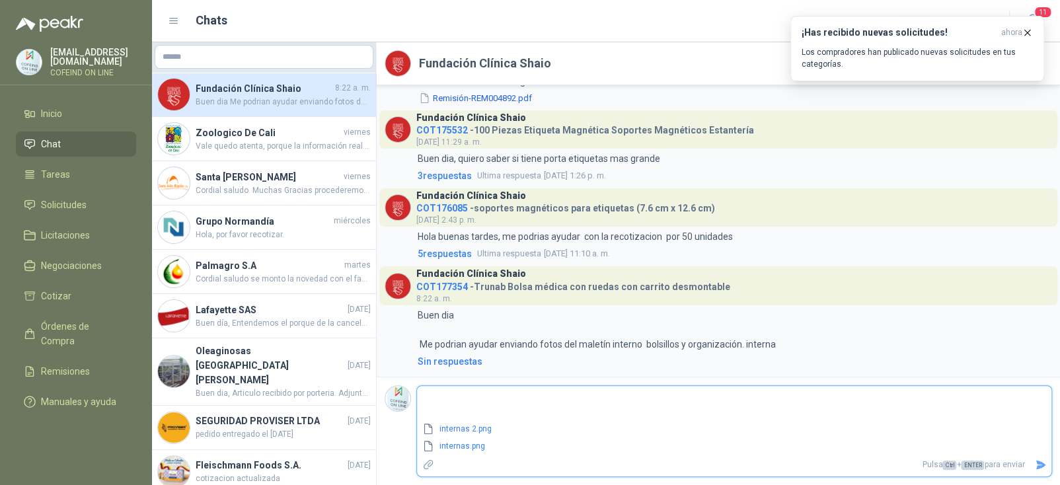
click at [530, 411] on textarea at bounding box center [734, 404] width 635 height 30
type textarea "*"
type textarea "**"
type textarea "***"
type textarea "****"
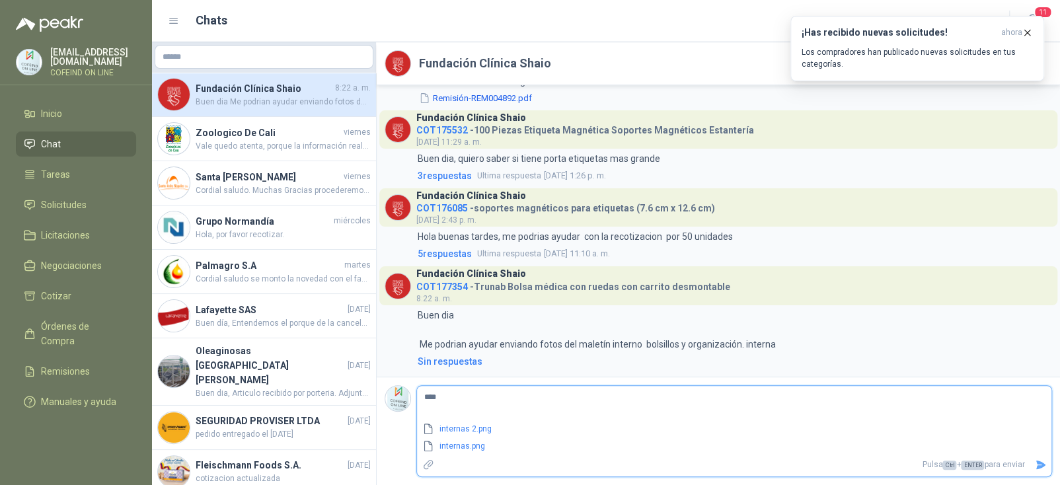
type textarea "*****"
type textarea "*******"
type textarea "********"
type textarea "*********"
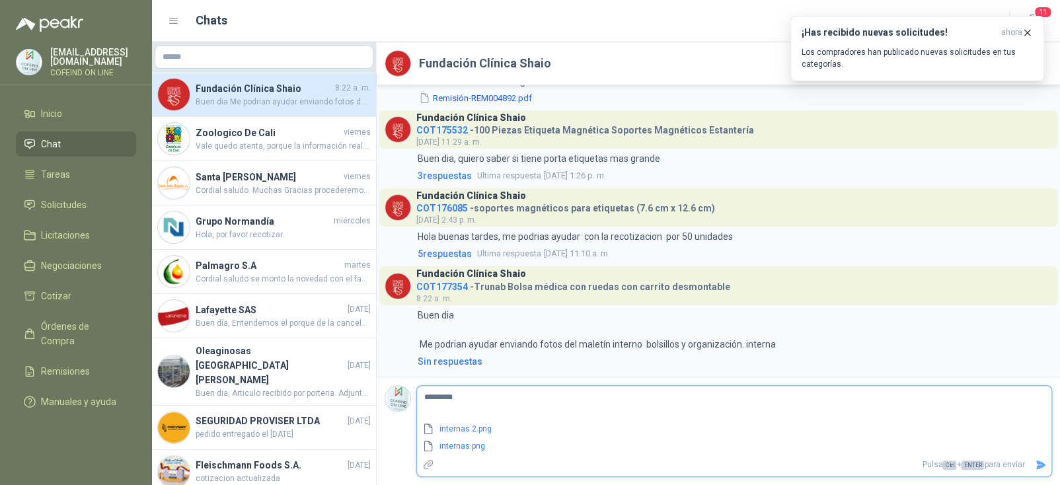
type textarea "**********"
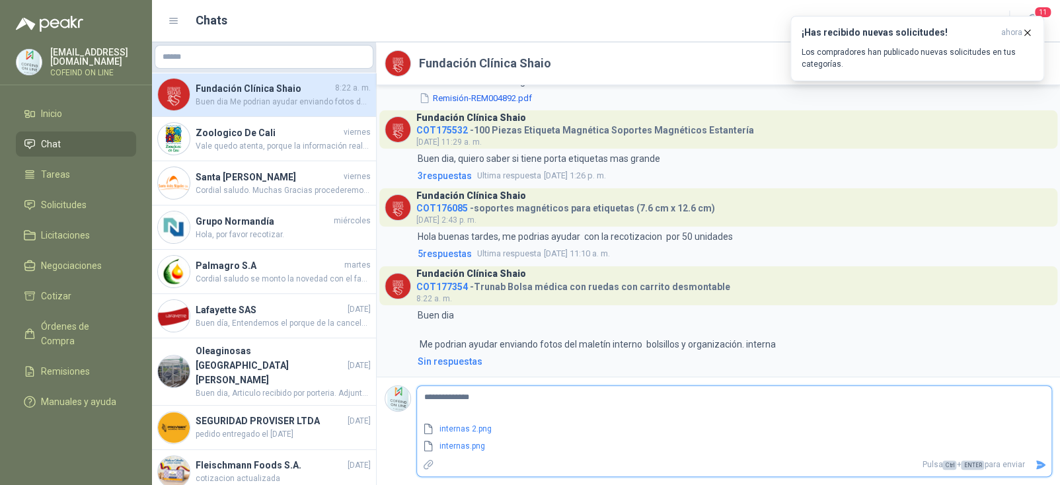
type textarea "**********"
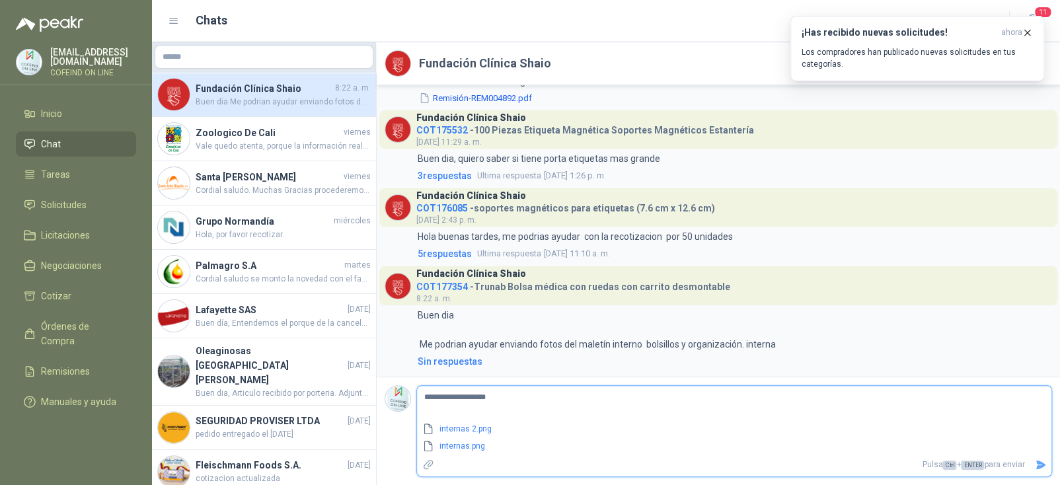
type textarea "**********"
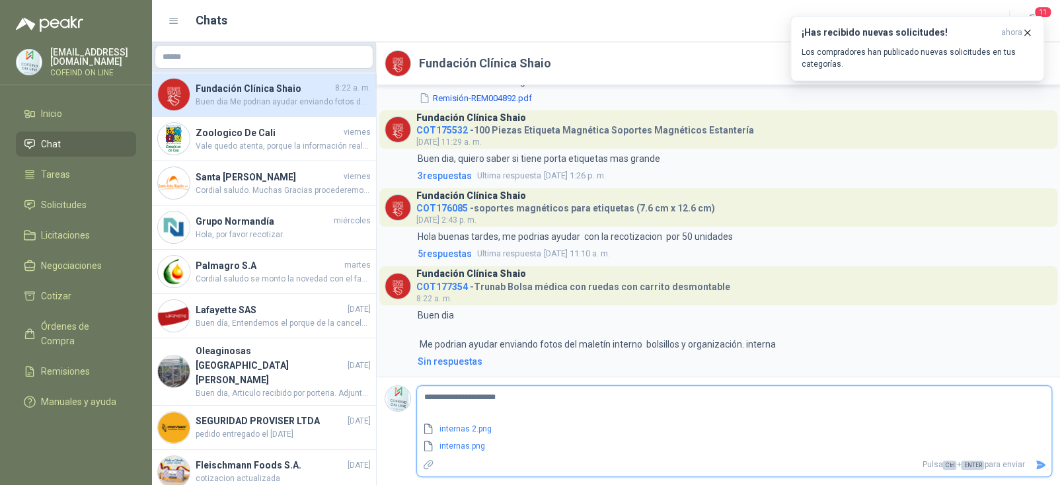
type textarea "**********"
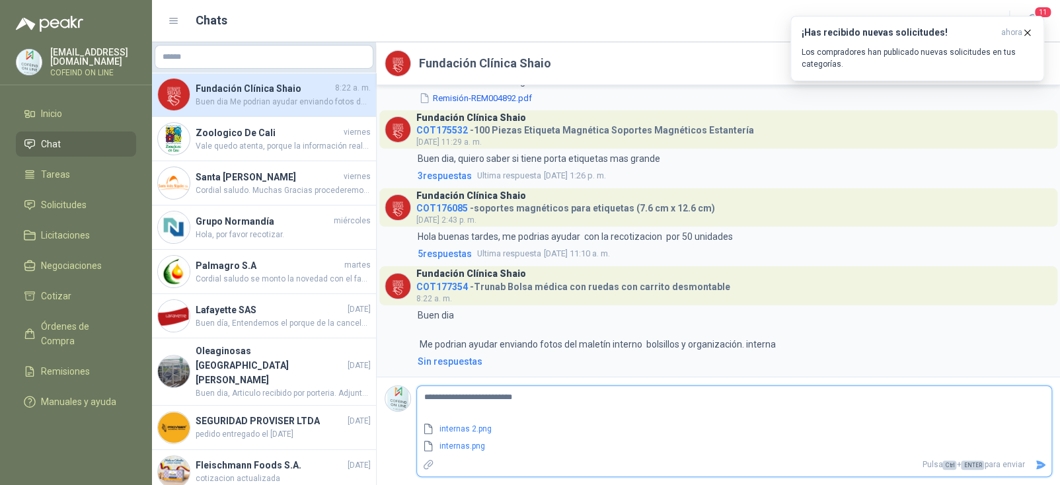
type textarea "**********"
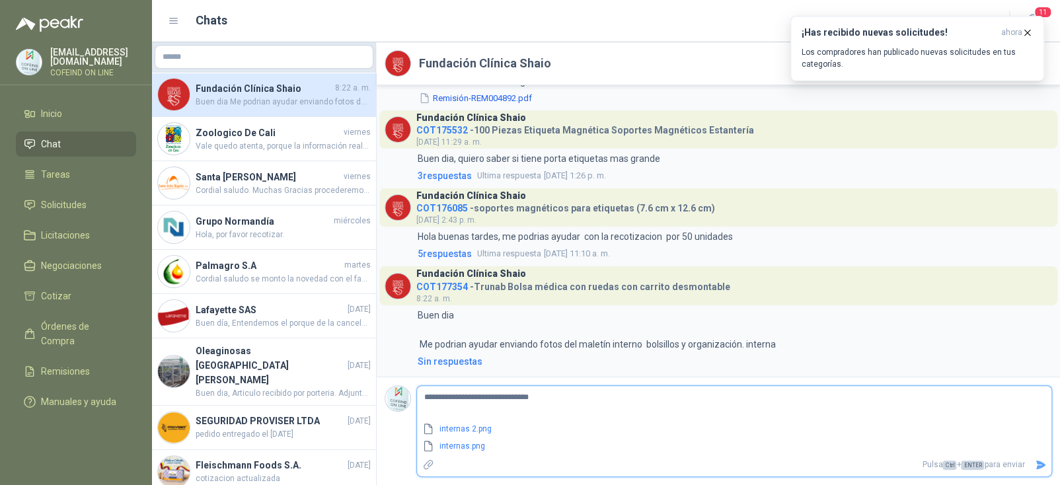
type textarea "**********"
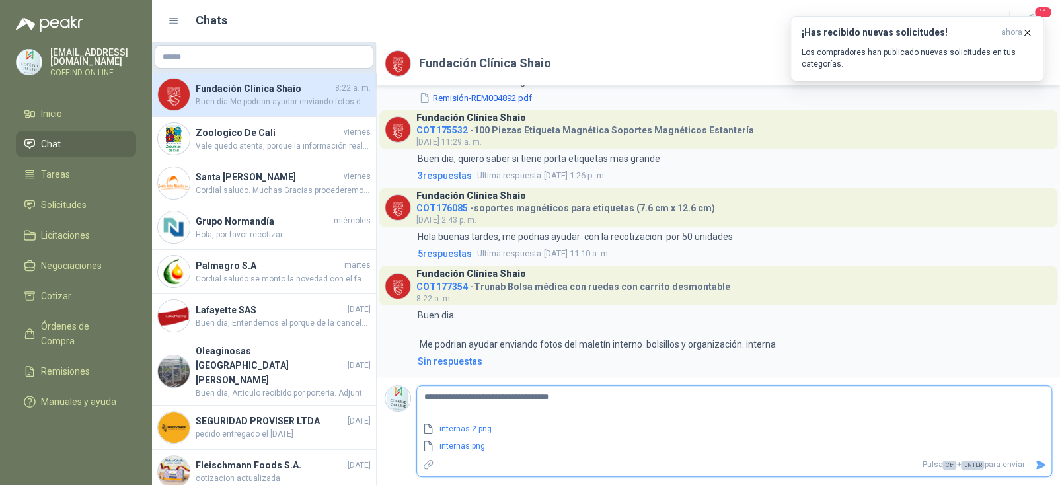
type textarea "**********"
click at [1045, 464] on icon "Enviar" at bounding box center [1041, 465] width 9 height 9
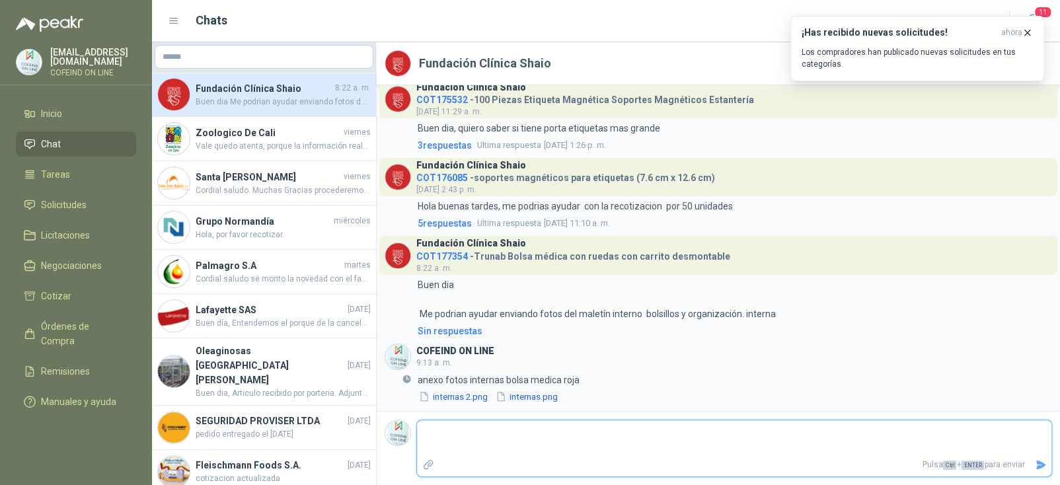
scroll to position [3627, 0]
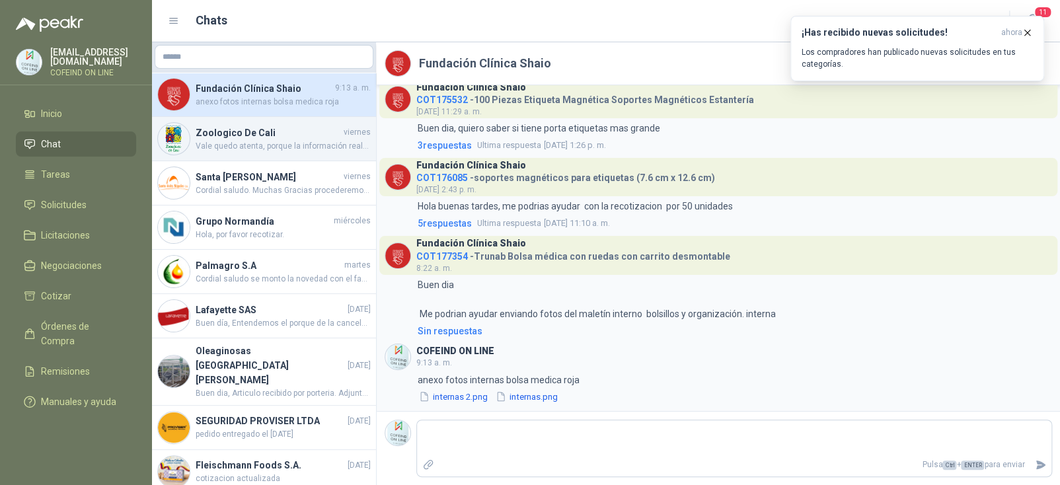
click at [296, 138] on h4 "Zoologico De Cali" at bounding box center [268, 133] width 145 height 15
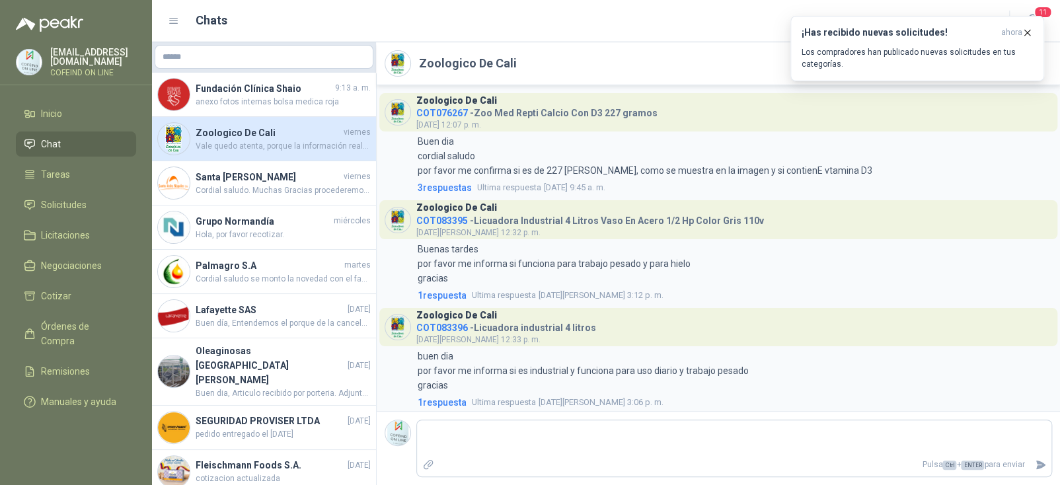
scroll to position [2829, 0]
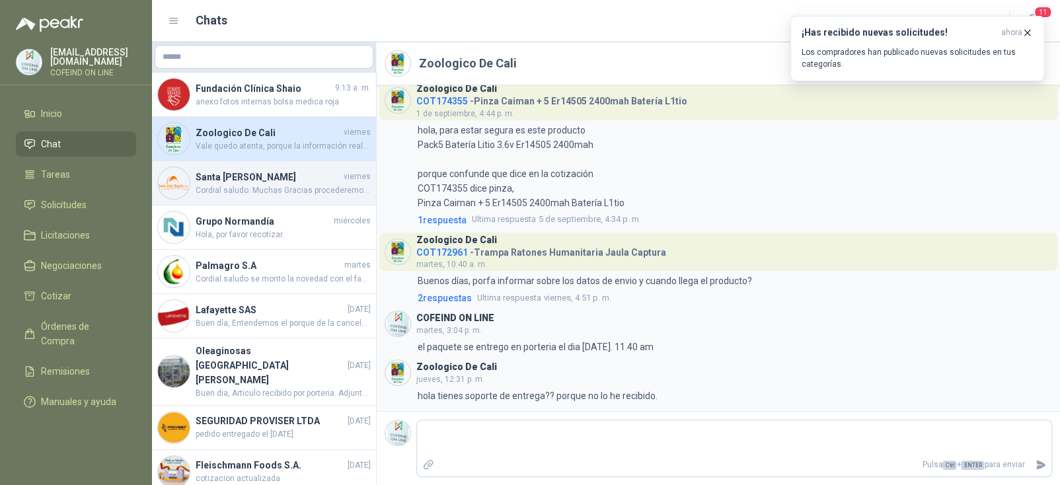
click at [272, 194] on span "Cordial saludo. Muchas Gracias procederemos con el despacho." at bounding box center [283, 190] width 175 height 13
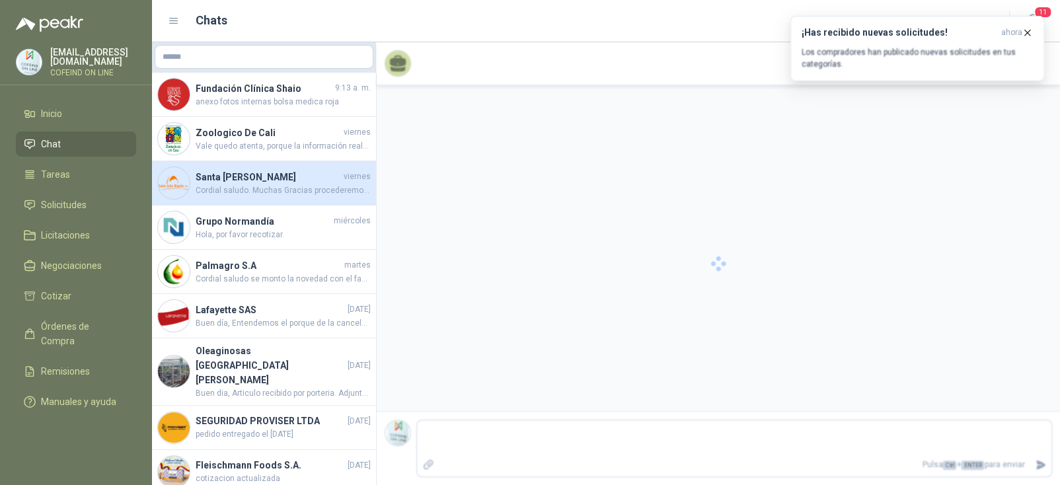
scroll to position [1345, 0]
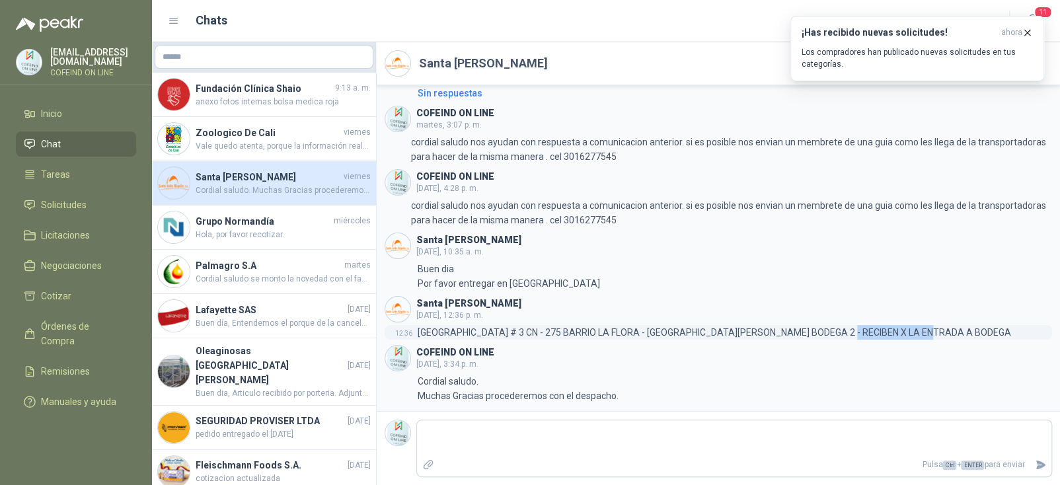
drag, startPoint x: 938, startPoint y: 330, endPoint x: 840, endPoint y: 334, distance: 98.6
click at [840, 334] on div "12:36 CALLE 70 NORTE # 3 CN - 275 BARRIO LA FLORA - SANTA ANITA NAPOLES BODEGA …" at bounding box center [719, 332] width 668 height 15
click at [768, 357] on header "COFEIND ON LINE viernes, 3:34 p. m." at bounding box center [719, 358] width 668 height 26
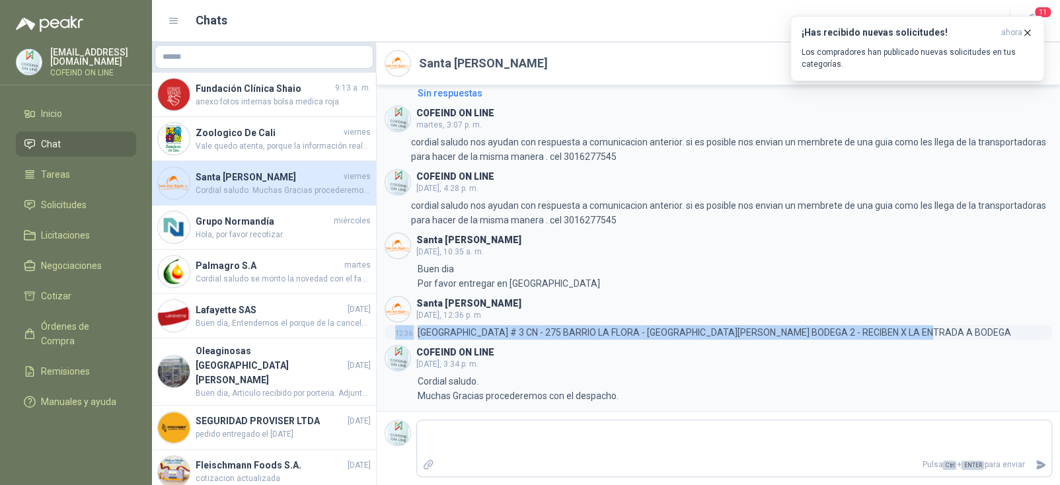
drag, startPoint x: 407, startPoint y: 334, endPoint x: 941, endPoint y: 333, distance: 534.8
click at [941, 333] on div "12:36 CALLE 70 NORTE # 3 CN - 275 BARRIO LA FLORA - SANTA ANITA NAPOLES BODEGA …" at bounding box center [719, 332] width 668 height 15
copy div "12:36 CALLE 70 NORTE # 3 CN - 275 BARRIO LA FLORA - SANTA ANITA NAPOLES BODEGA …"
click at [269, 214] on h4 "Grupo Normandía" at bounding box center [264, 221] width 136 height 15
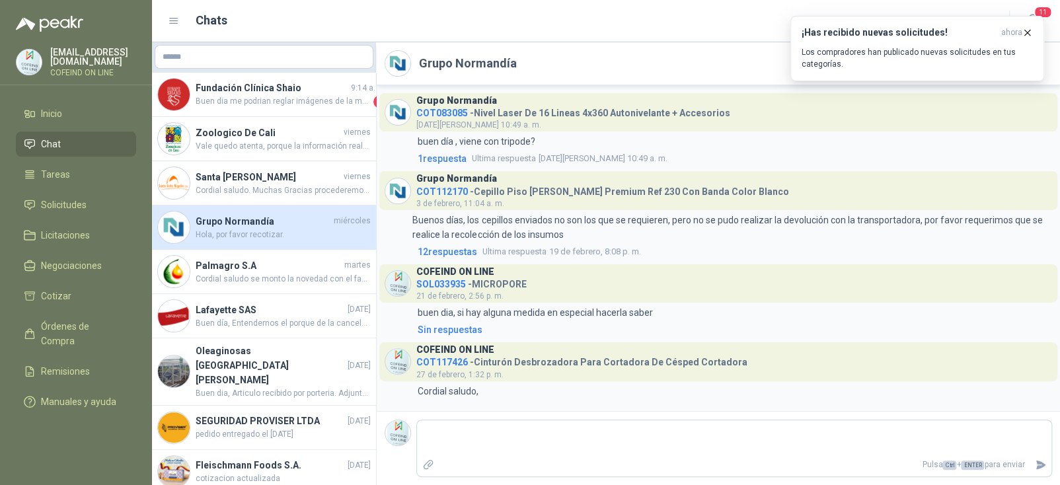
scroll to position [940, 0]
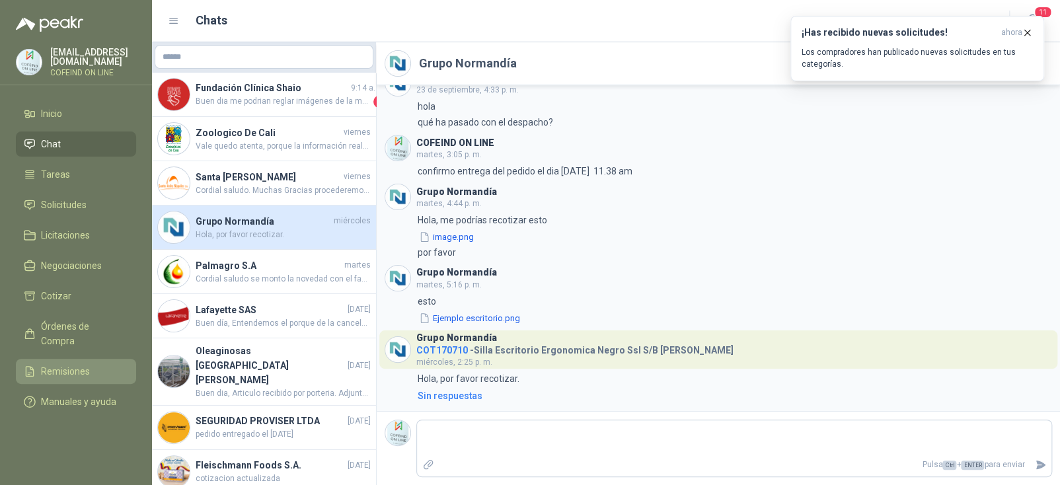
click at [53, 364] on span "Remisiones" at bounding box center [65, 371] width 49 height 15
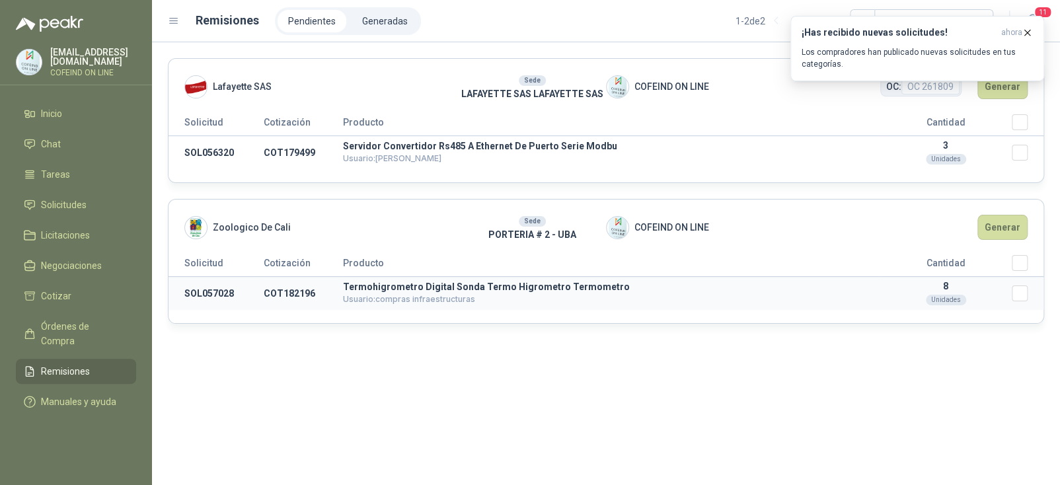
click at [399, 287] on p "Termohigrometro Digital Sonda Termo Higrometro Termometro" at bounding box center [611, 286] width 537 height 9
click at [191, 288] on td "SOL057028" at bounding box center [216, 294] width 95 height 34
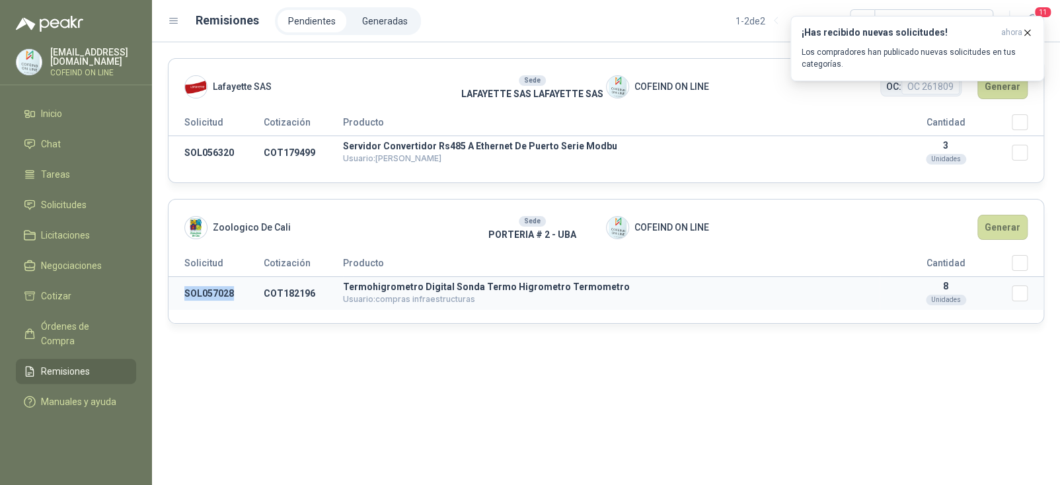
copy td "SOL057028"
click at [51, 198] on span "Solicitudes" at bounding box center [64, 205] width 46 height 15
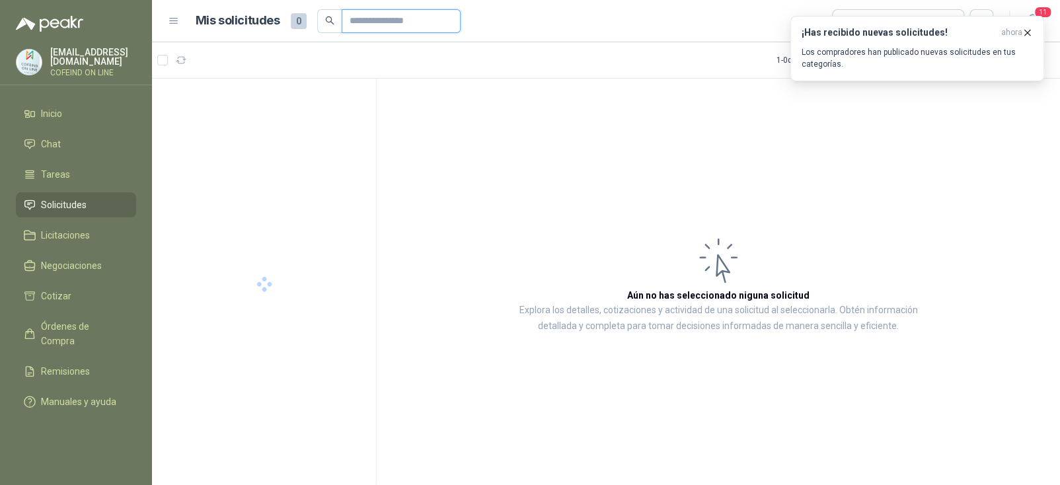
click at [397, 23] on input "text" at bounding box center [396, 21] width 93 height 22
paste input "*********"
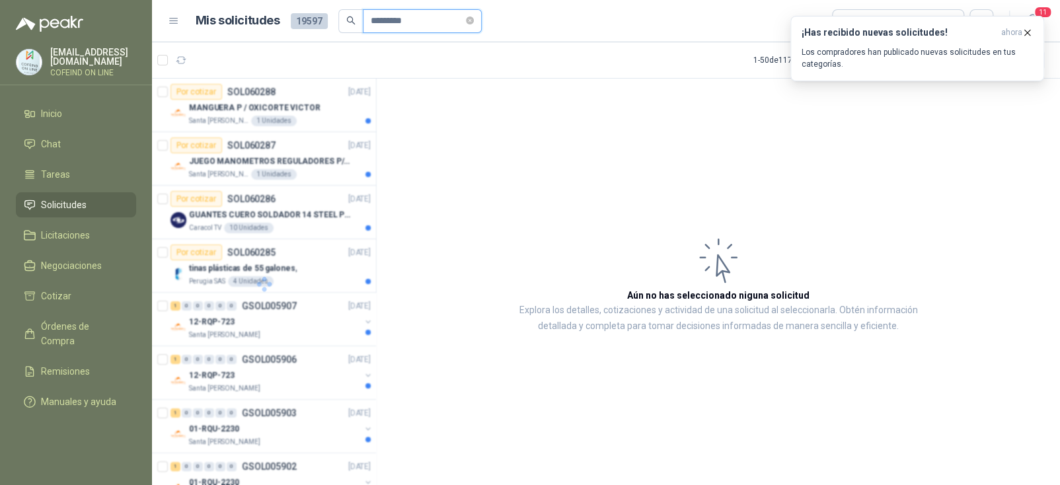
type input "*********"
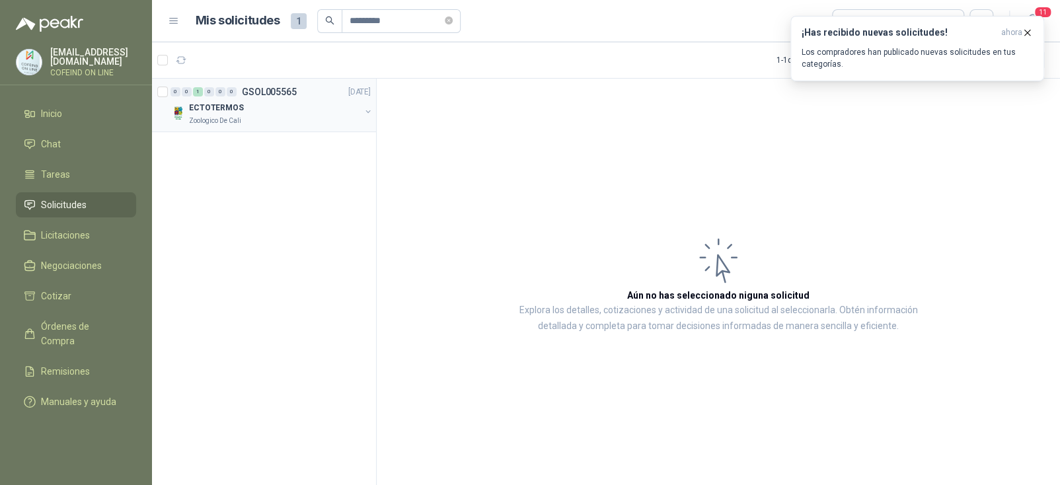
click at [296, 104] on div "ECTOTERMOS" at bounding box center [274, 108] width 171 height 16
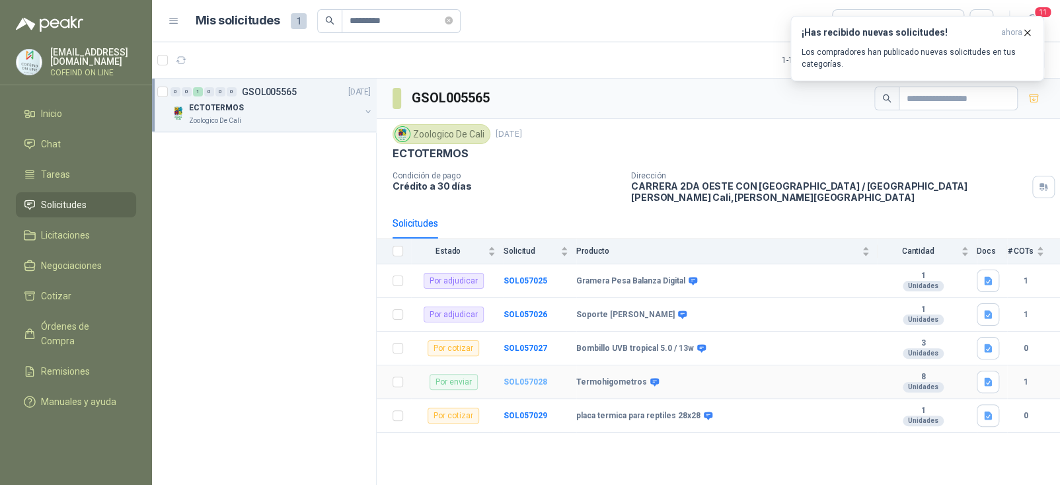
click at [532, 381] on b "SOL057028" at bounding box center [526, 381] width 44 height 9
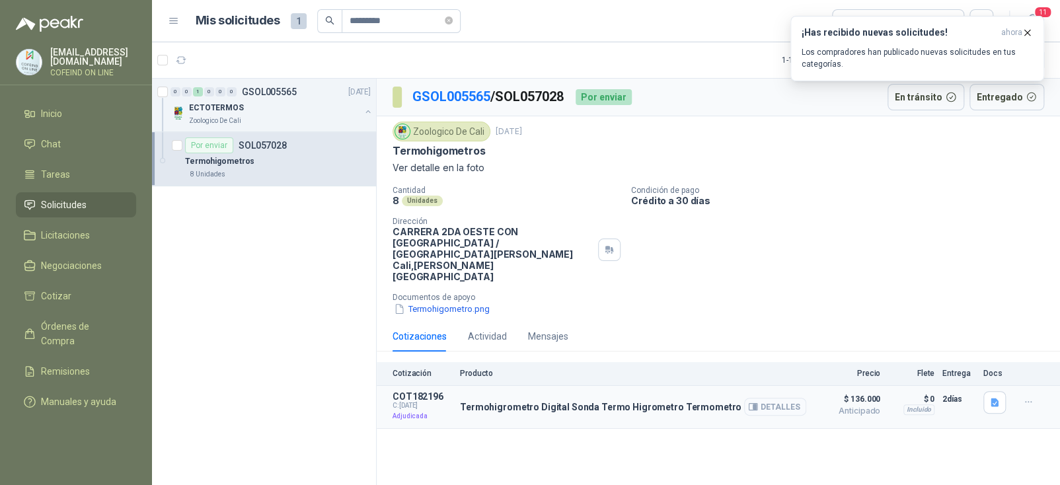
click at [754, 402] on icon "button" at bounding box center [753, 407] width 10 height 10
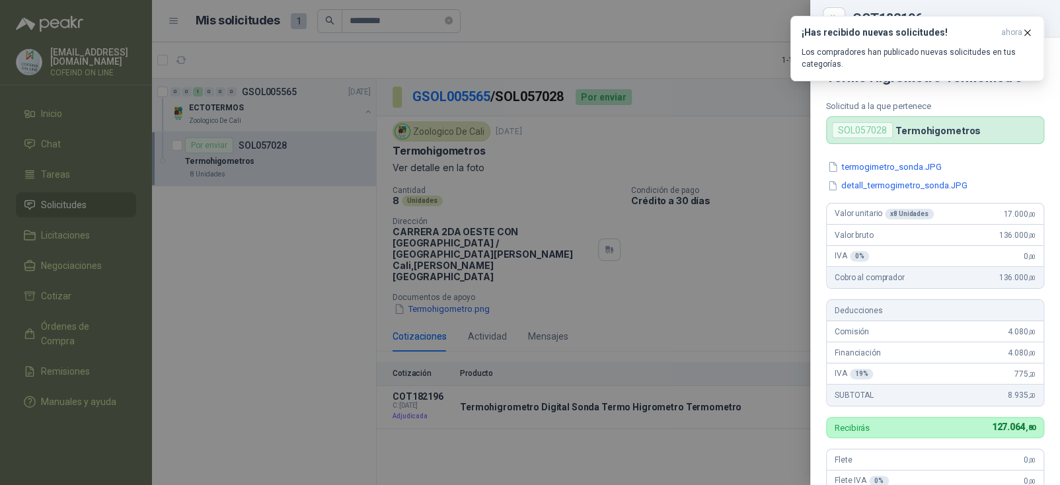
click at [723, 300] on div at bounding box center [530, 242] width 1060 height 485
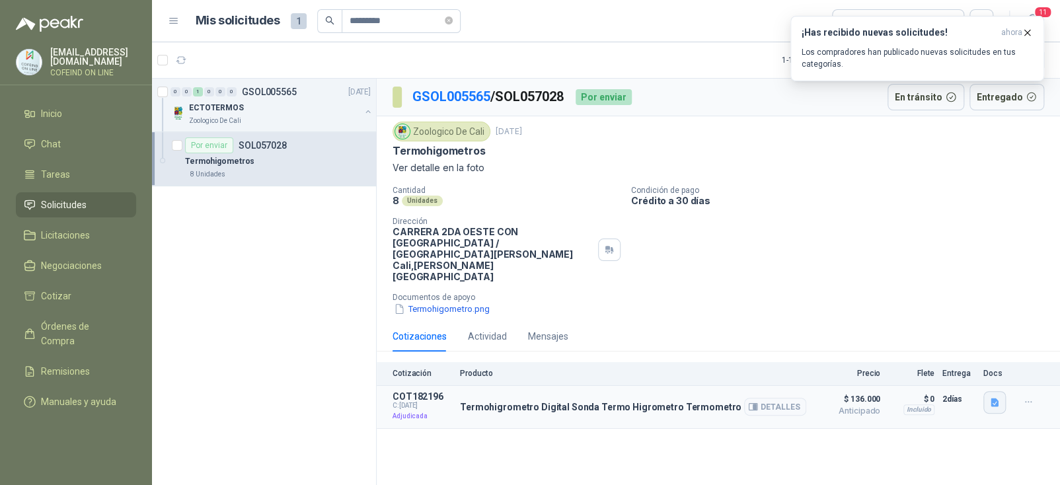
click at [994, 398] on icon "button" at bounding box center [995, 402] width 8 height 9
click at [910, 335] on button "termogimetro_sonda.JPG" at bounding box center [913, 342] width 117 height 14
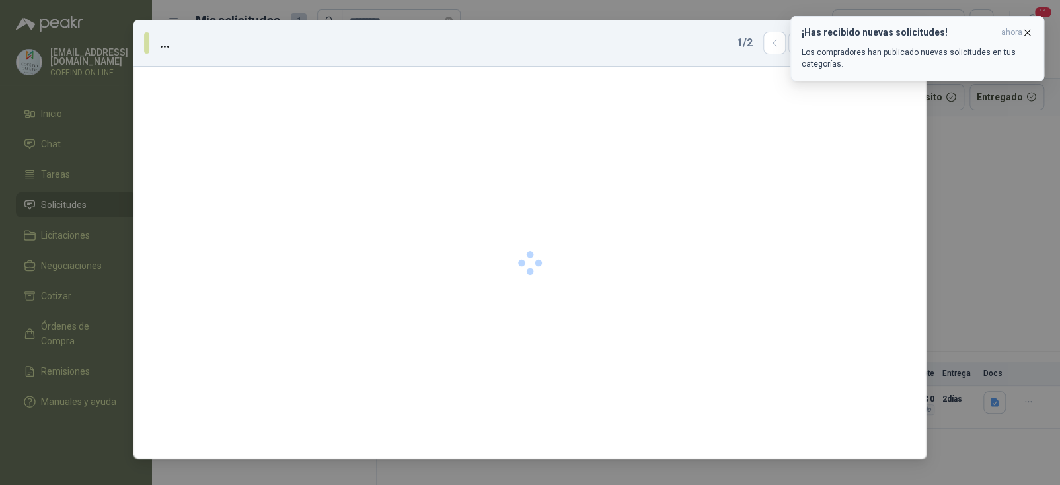
click at [1025, 35] on icon "button" at bounding box center [1027, 32] width 5 height 5
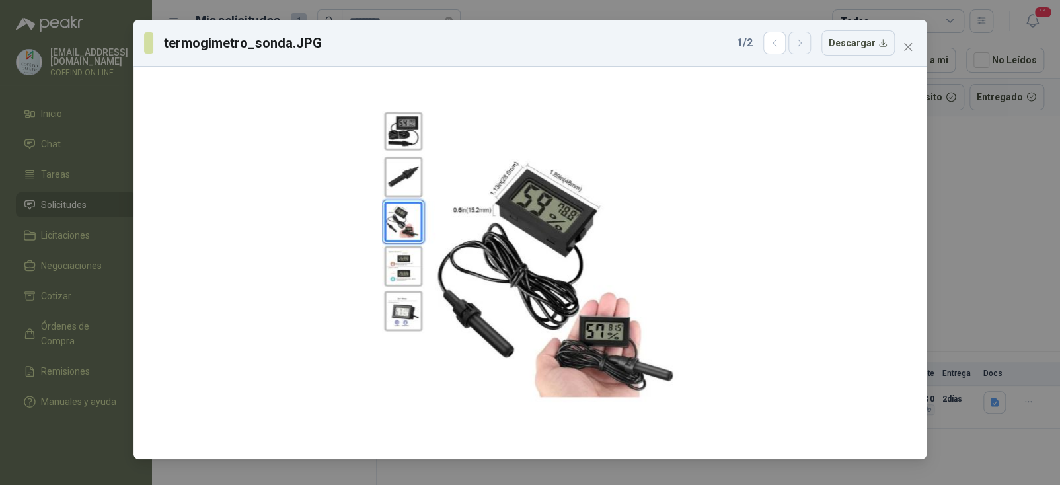
click at [811, 44] on button "button" at bounding box center [800, 43] width 22 height 22
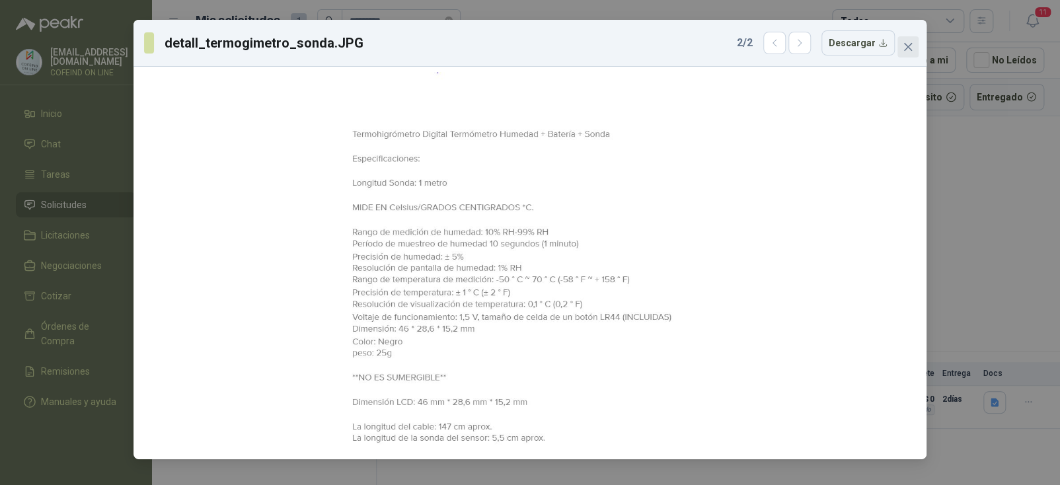
click at [902, 45] on span "Close" at bounding box center [908, 47] width 21 height 11
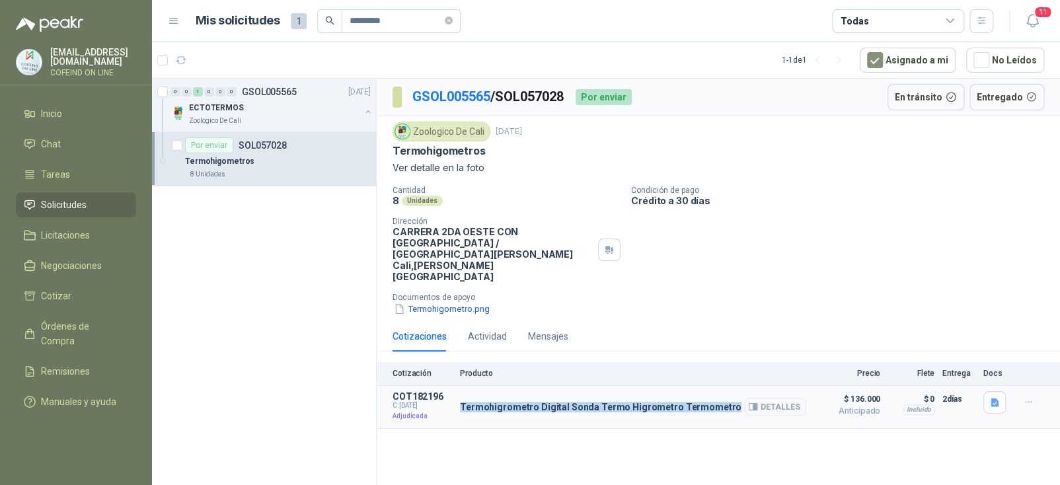
drag, startPoint x: 727, startPoint y: 391, endPoint x: 461, endPoint y: 392, distance: 266.4
click at [461, 392] on div "Termohigrometro Digital Sonda Termo Higrometro Termometro Detalles" at bounding box center [633, 407] width 346 height 32
copy p "Termohigrometro Digital Sonda Termo Higrometro Termometro"
click at [781, 398] on button "Detalles" at bounding box center [775, 407] width 62 height 18
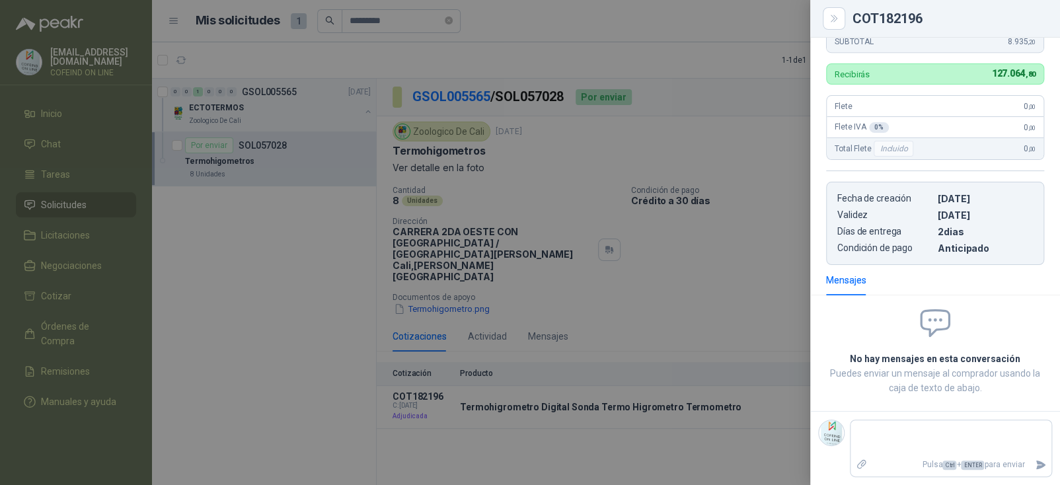
click at [703, 55] on div at bounding box center [530, 242] width 1060 height 485
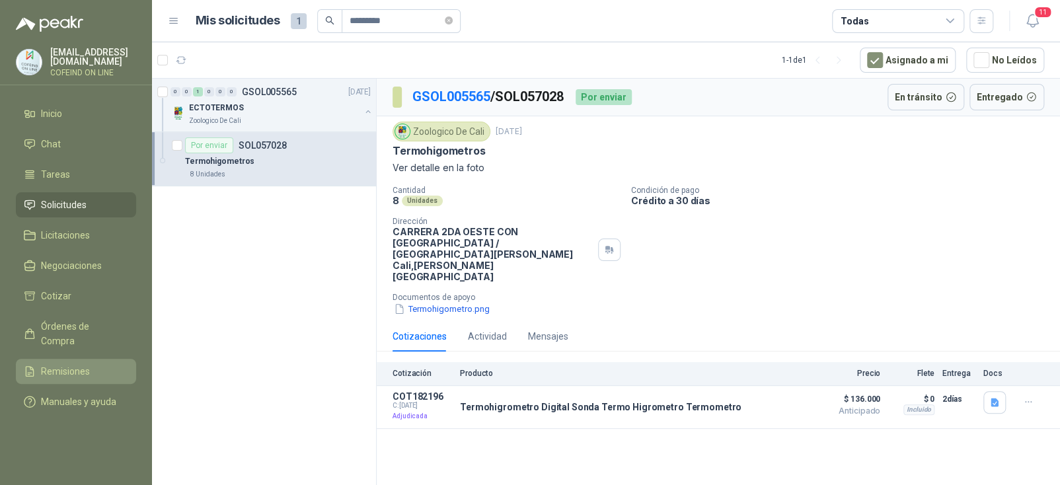
click at [75, 364] on span "Remisiones" at bounding box center [65, 371] width 49 height 15
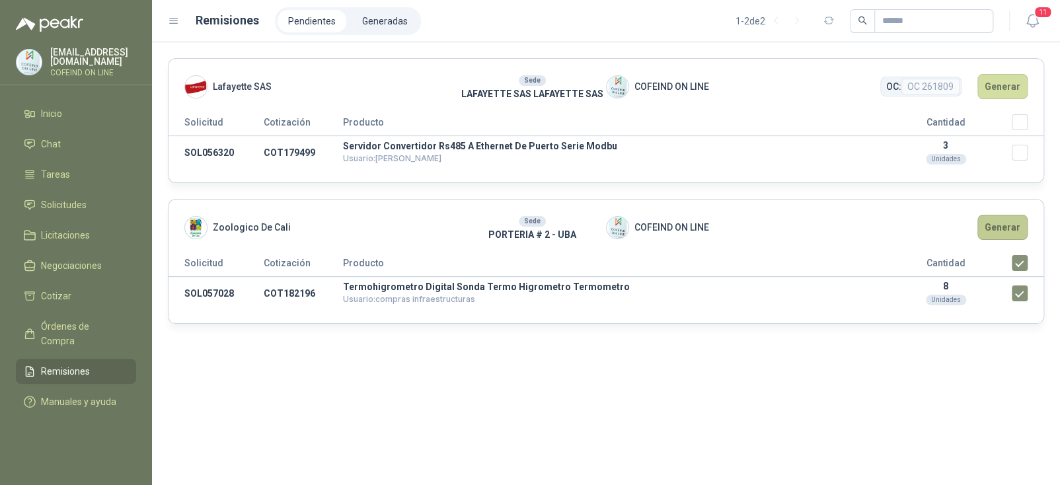
click at [1011, 229] on button "Generar" at bounding box center [1003, 227] width 50 height 25
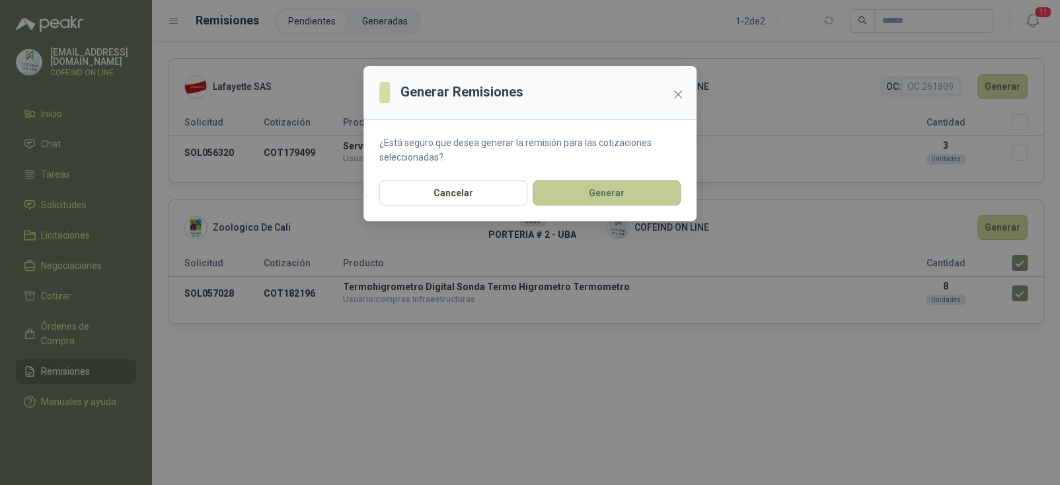
click at [614, 191] on button "Generar" at bounding box center [607, 192] width 148 height 25
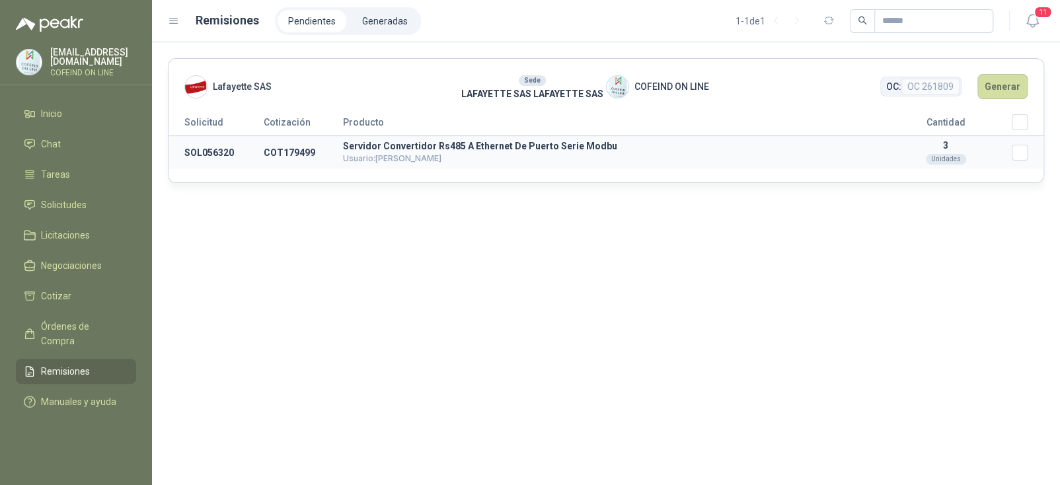
click at [187, 153] on td "SOL056320" at bounding box center [216, 153] width 95 height 34
copy td "SOL056320"
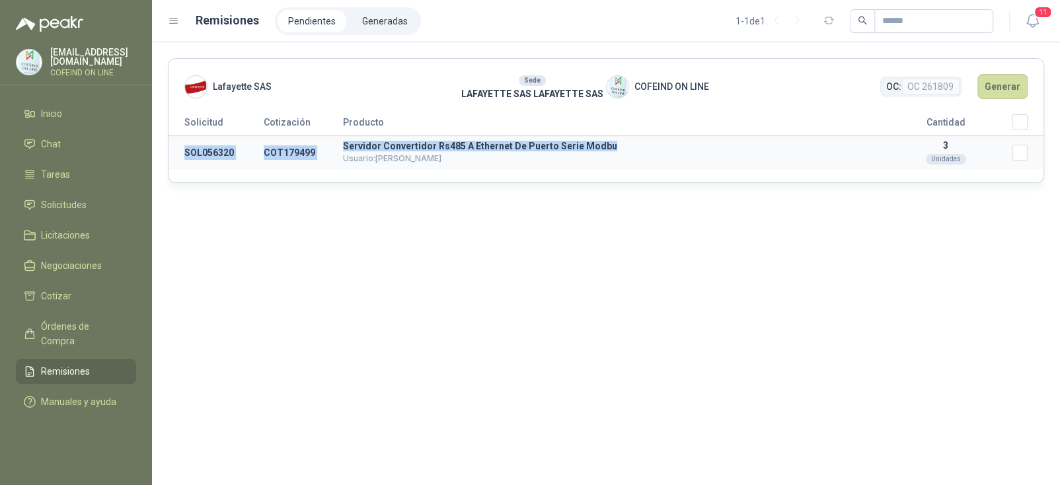
drag, startPoint x: 604, startPoint y: 146, endPoint x: 183, endPoint y: 152, distance: 421.2
click at [183, 152] on tr "SOL056320 COT179499 Servidor Convertidor Rs485 A Ethernet De Puerto Serie Modbu…" at bounding box center [606, 153] width 875 height 34
copy tr "SOL056320 COT179499 Servidor Convertidor Rs485 A Ethernet De Puerto Serie Modbu"
click at [1015, 86] on button "Generar" at bounding box center [1003, 86] width 50 height 25
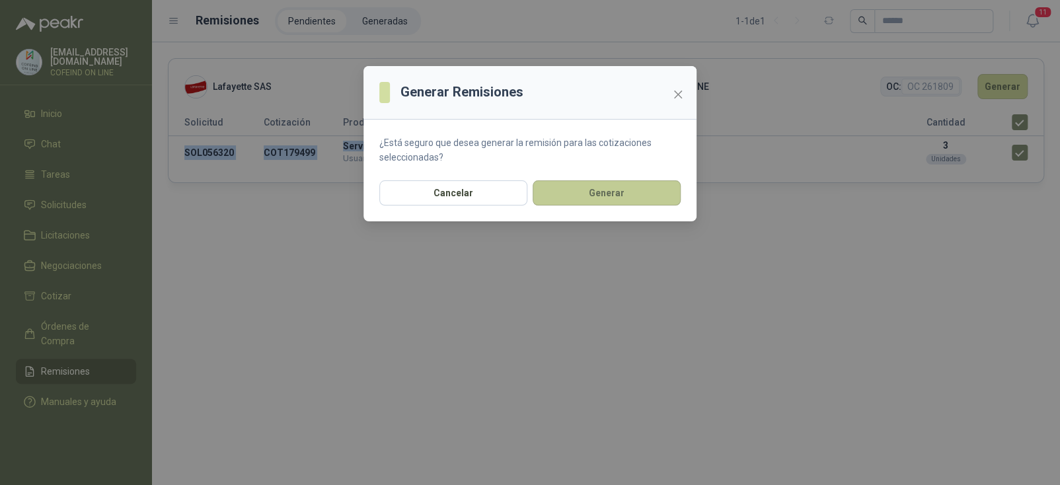
click at [614, 194] on button "Generar" at bounding box center [607, 192] width 148 height 25
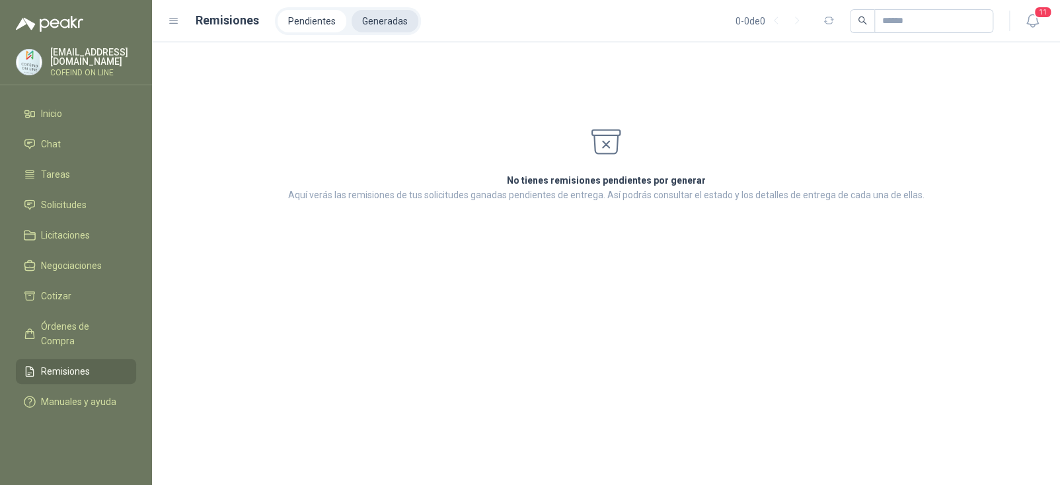
click at [379, 15] on li "Generadas" at bounding box center [385, 21] width 67 height 22
click at [43, 141] on span "Chat" at bounding box center [51, 144] width 20 height 15
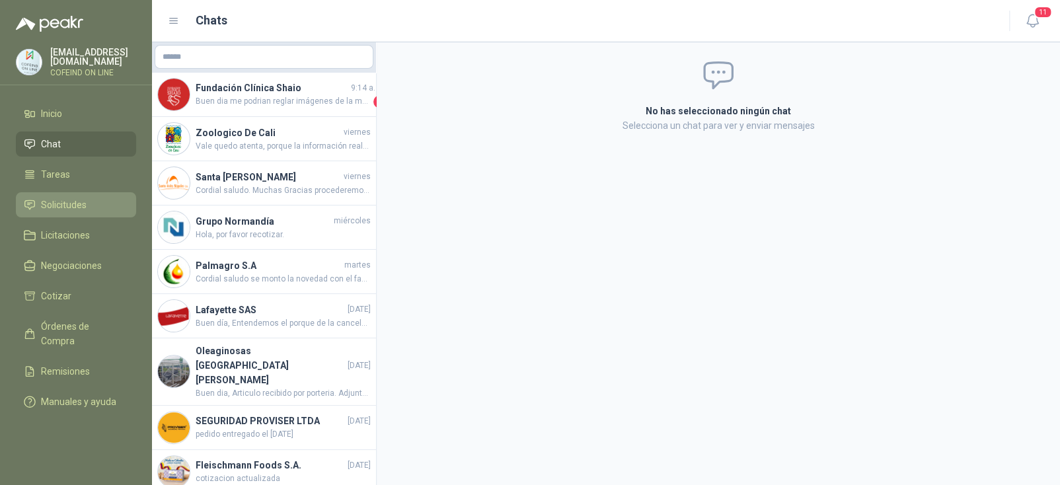
click at [53, 204] on span "Solicitudes" at bounding box center [64, 205] width 46 height 15
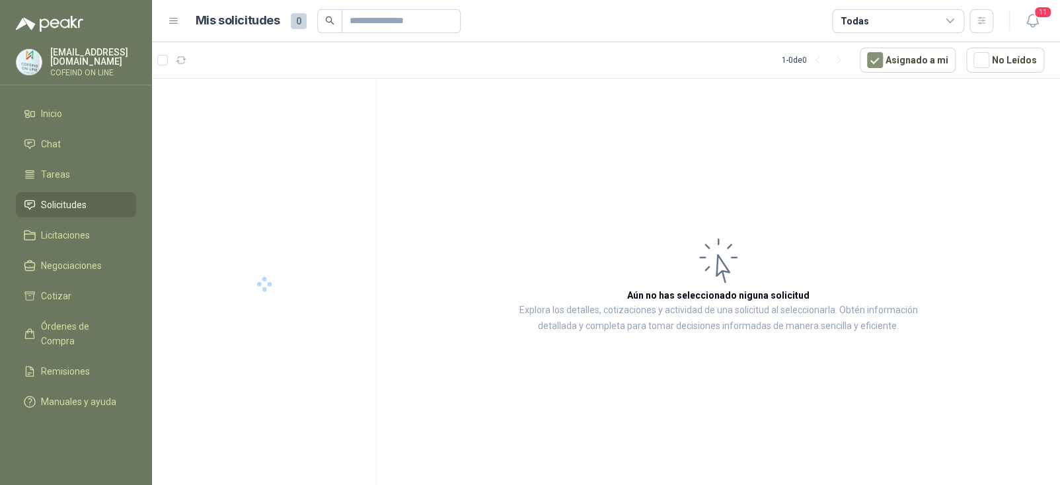
click at [908, 18] on div "Todas" at bounding box center [898, 21] width 132 height 24
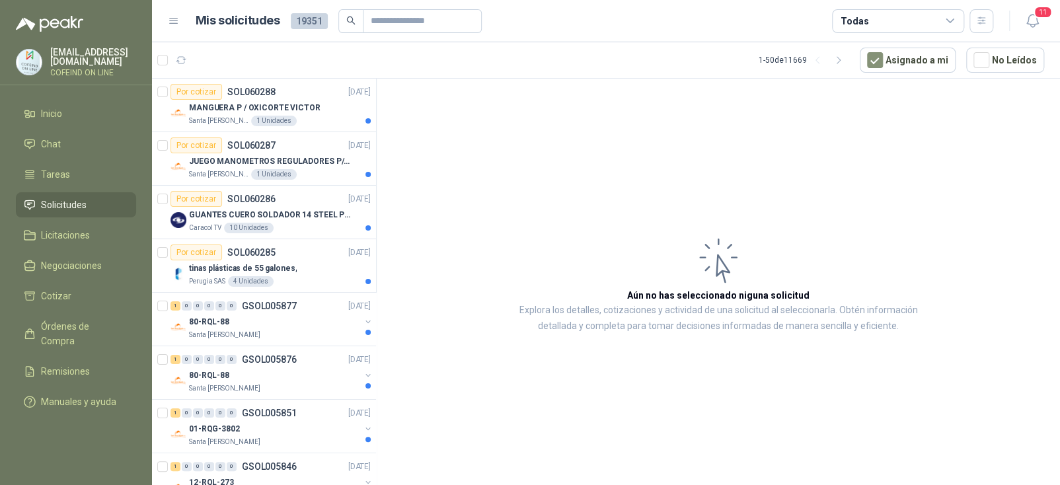
drag, startPoint x: 631, startPoint y: 101, endPoint x: 608, endPoint y: 105, distance: 23.5
click at [622, 105] on article "Aún no has seleccionado niguna solicitud Explora los detalles, cotizaciones y a…" at bounding box center [719, 284] width 684 height 411
click at [919, 20] on div "Todas" at bounding box center [898, 21] width 132 height 24
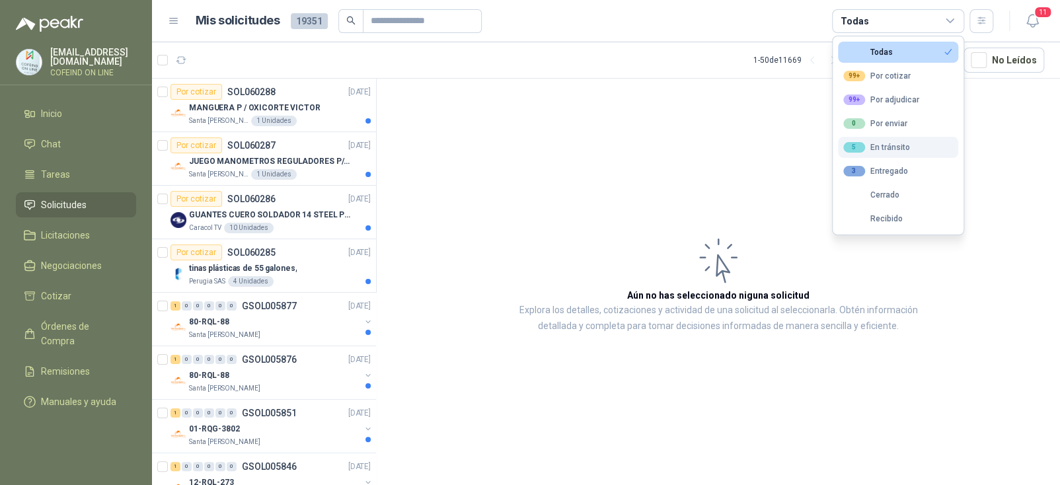
click at [894, 144] on div "5 En tránsito" at bounding box center [877, 147] width 67 height 11
